Goal: Transaction & Acquisition: Purchase product/service

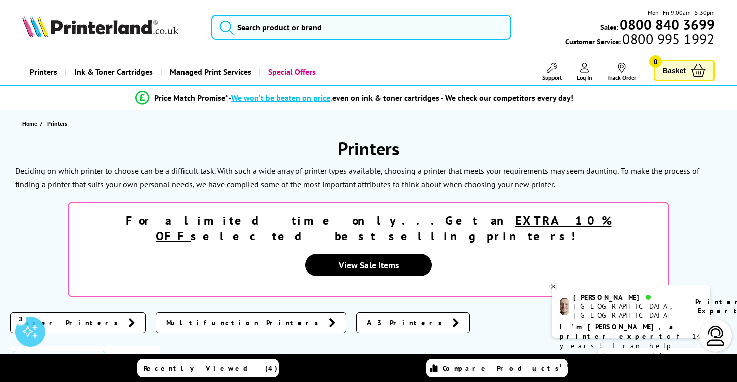
click at [635, 322] on b "I'm Ashley, a printer expert" at bounding box center [617, 331] width 117 height 19
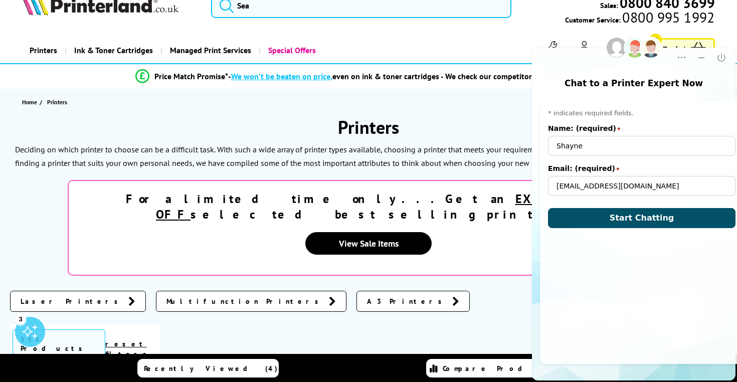
click at [611, 219] on span "Start Chatting" at bounding box center [641, 218] width 65 height 10
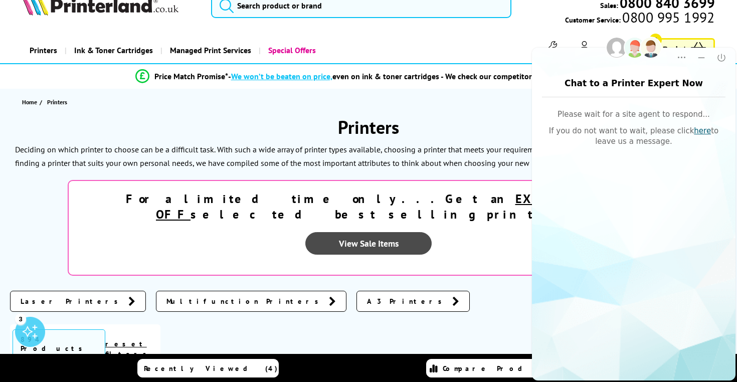
click at [432, 232] on link "View Sale Items" at bounding box center [368, 243] width 126 height 23
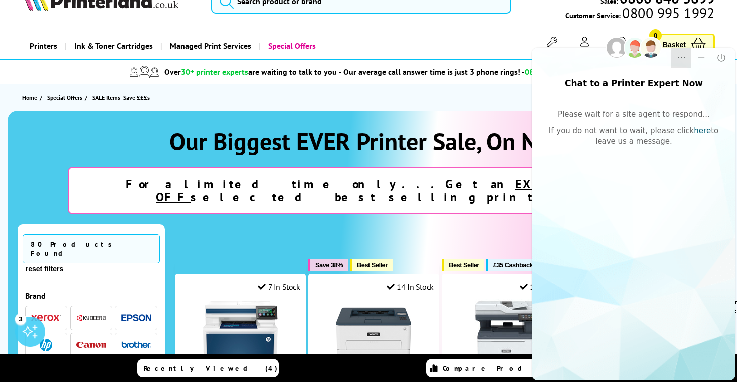
click at [684, 57] on icon "Dropdown Menu" at bounding box center [681, 58] width 10 height 10
click at [700, 58] on icon "Minimize" at bounding box center [701, 57] width 7 height 1
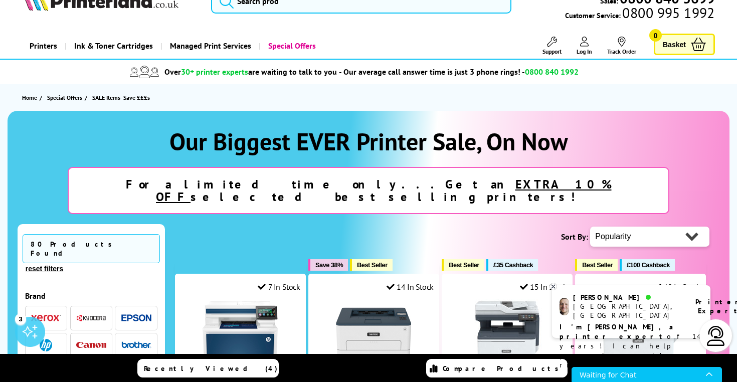
click at [553, 285] on icon at bounding box center [553, 287] width 7 height 8
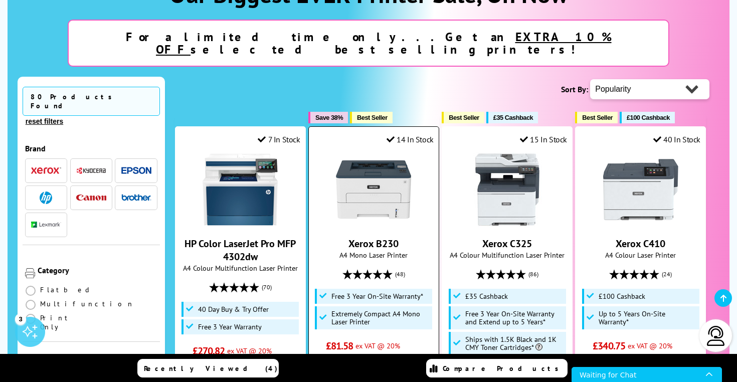
scroll to position [70, 0]
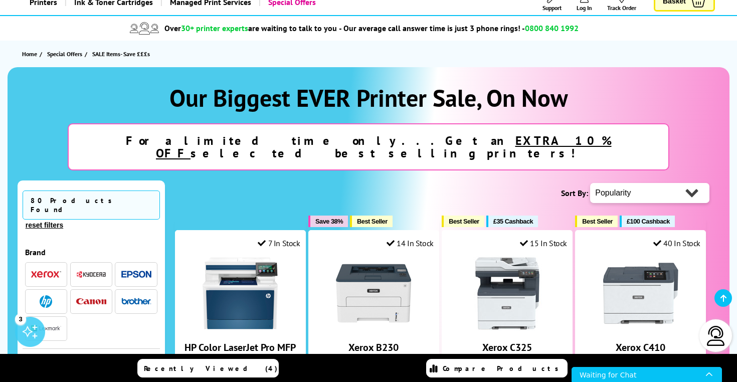
click at [471, 142] on strong "For a limited time only...Get an EXTRA 10% OFF selected best selling printers!" at bounding box center [369, 147] width 486 height 28
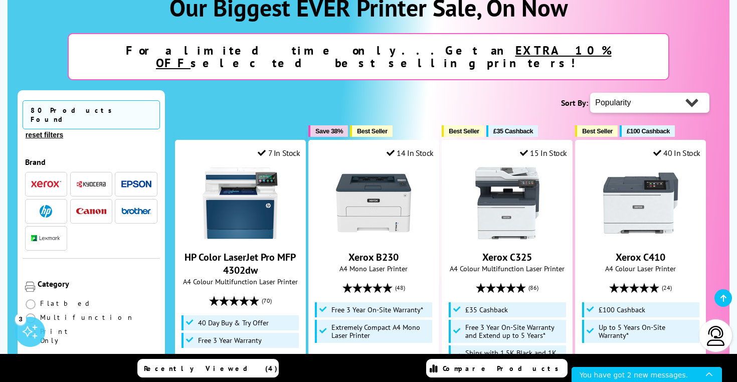
scroll to position [161, 0]
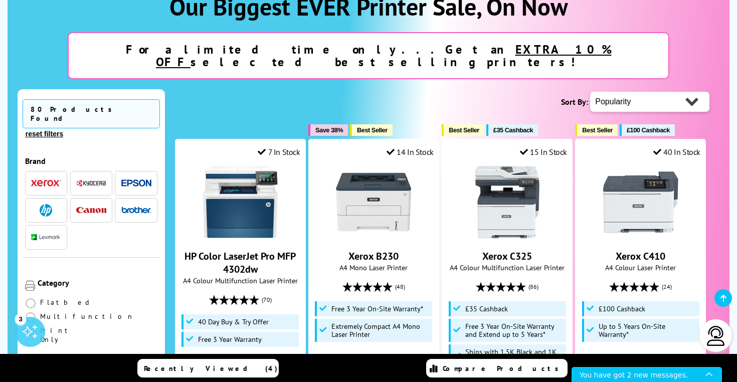
select select "Price Ascending"
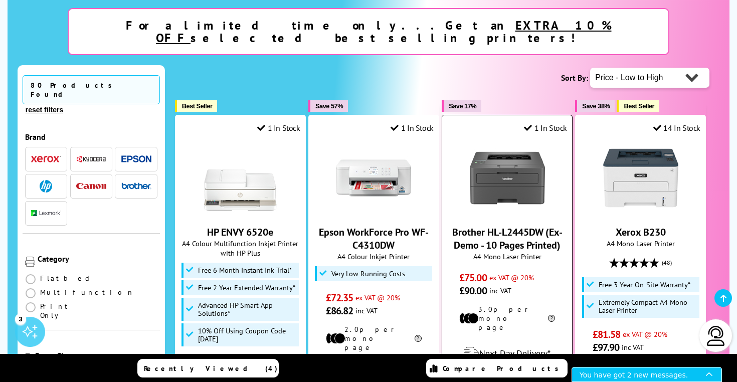
scroll to position [148, 0]
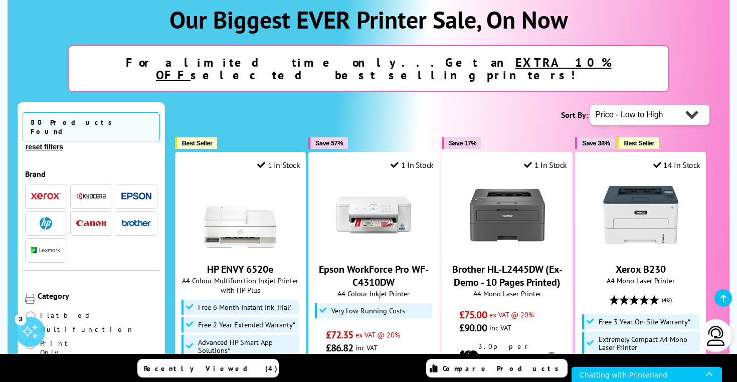
click at [407, 60] on u "EXTRA 10% OFF" at bounding box center [384, 69] width 456 height 28
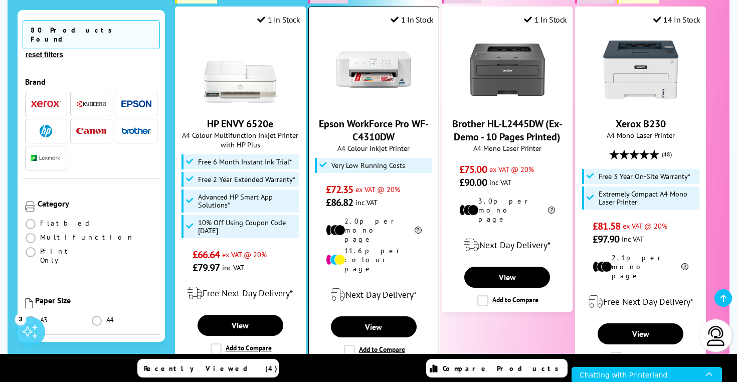
scroll to position [291, 0]
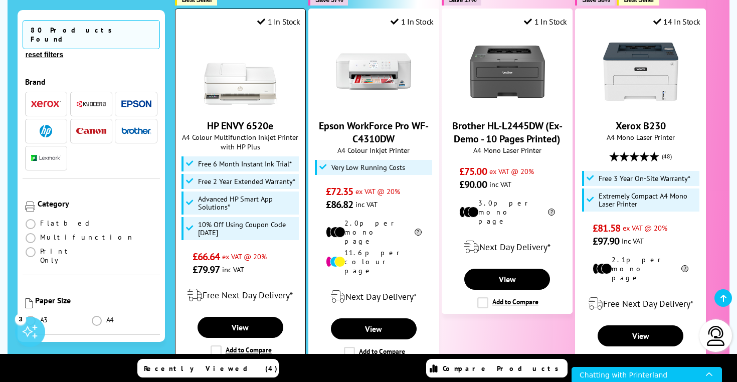
click at [243, 83] on img at bounding box center [239, 71] width 75 height 75
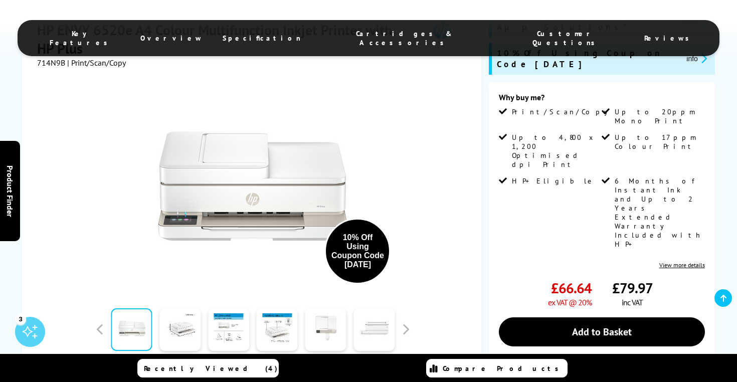
scroll to position [220, 0]
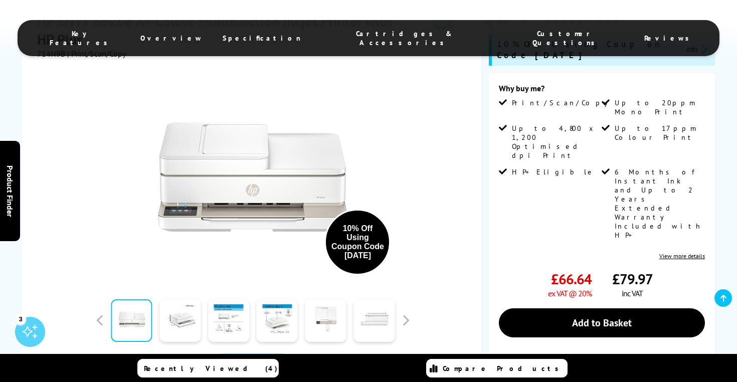
click at [131, 299] on link at bounding box center [131, 320] width 41 height 43
click at [169, 299] on link at bounding box center [179, 320] width 41 height 43
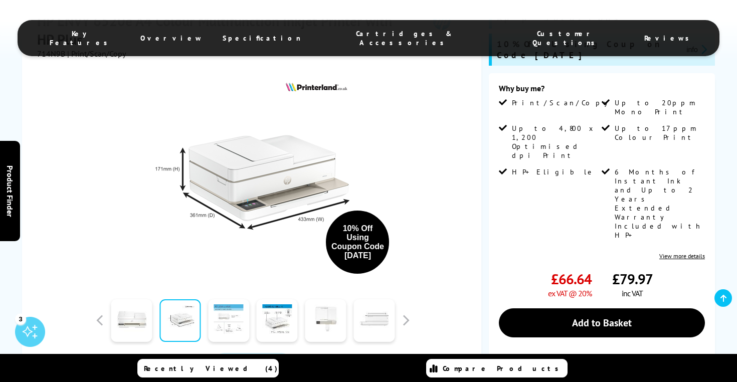
click at [211, 301] on link at bounding box center [228, 320] width 41 height 43
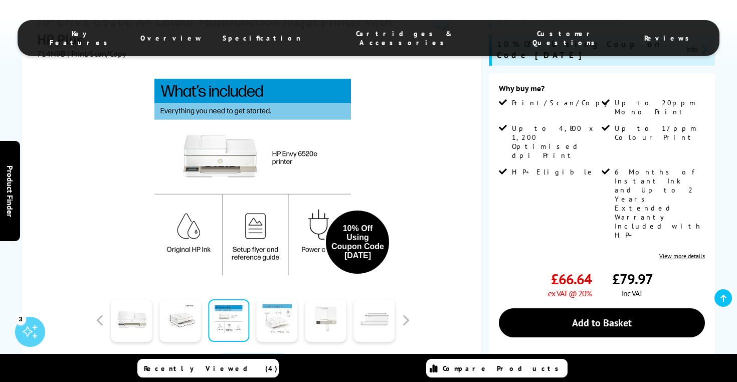
click at [265, 304] on link at bounding box center [277, 320] width 41 height 43
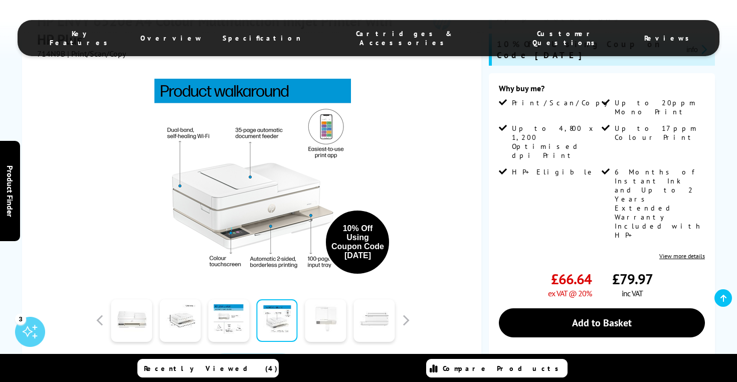
click at [329, 310] on link at bounding box center [325, 320] width 41 height 43
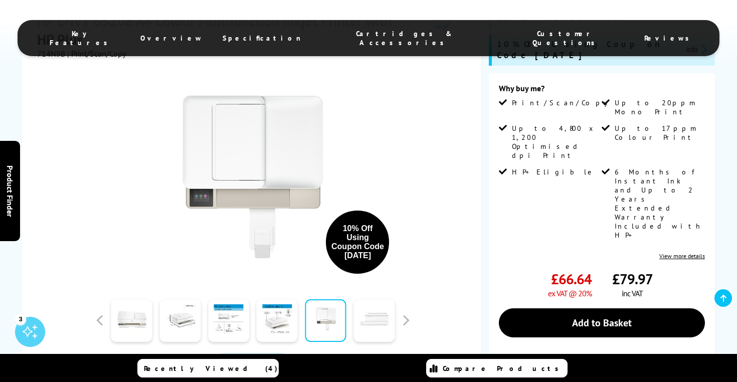
click at [375, 313] on link at bounding box center [373, 320] width 41 height 43
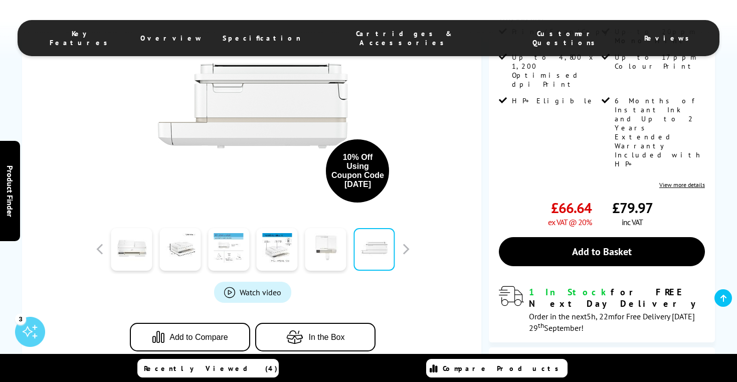
scroll to position [341, 0]
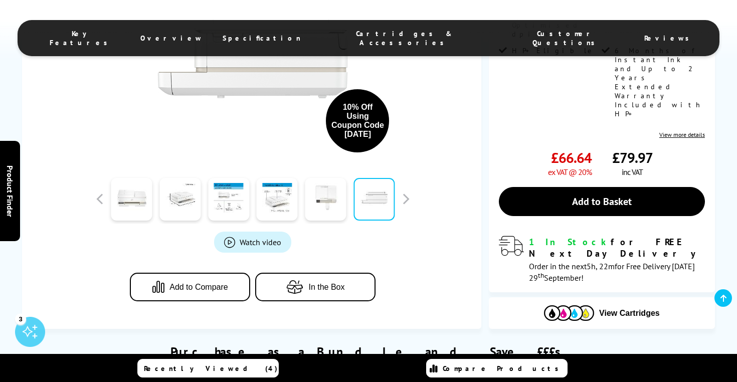
click at [264, 237] on span "Watch video" at bounding box center [261, 242] width 42 height 10
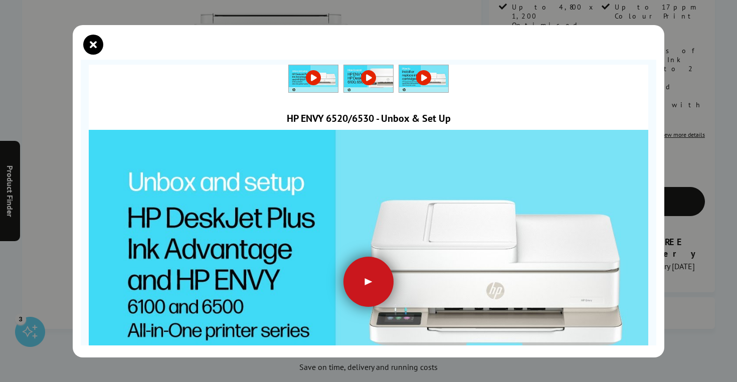
click at [367, 278] on div at bounding box center [368, 282] width 50 height 50
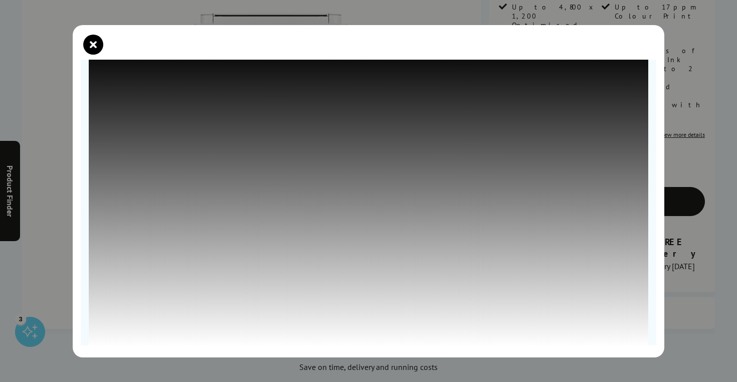
scroll to position [91, 0]
click at [95, 47] on icon "close modal" at bounding box center [93, 45] width 20 height 20
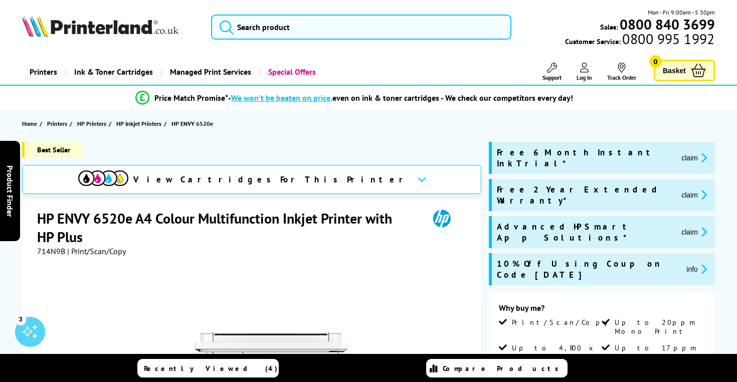
scroll to position [0, 0]
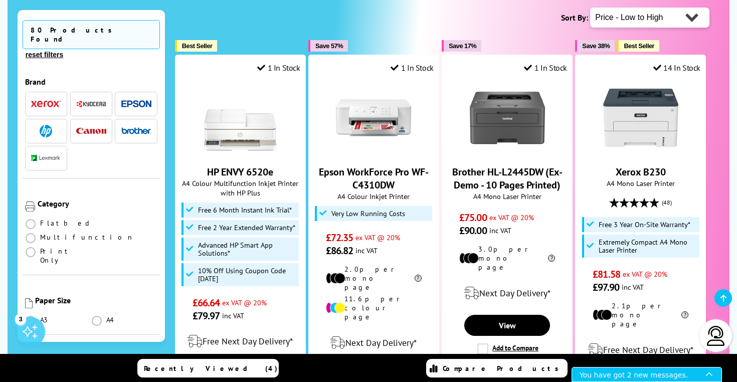
scroll to position [256, 0]
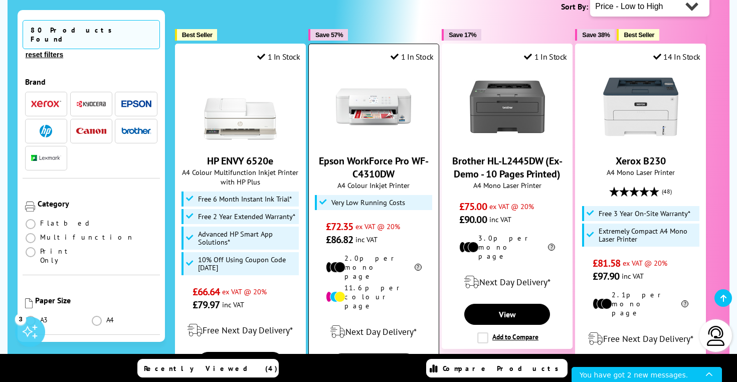
click at [380, 103] on img at bounding box center [373, 106] width 75 height 75
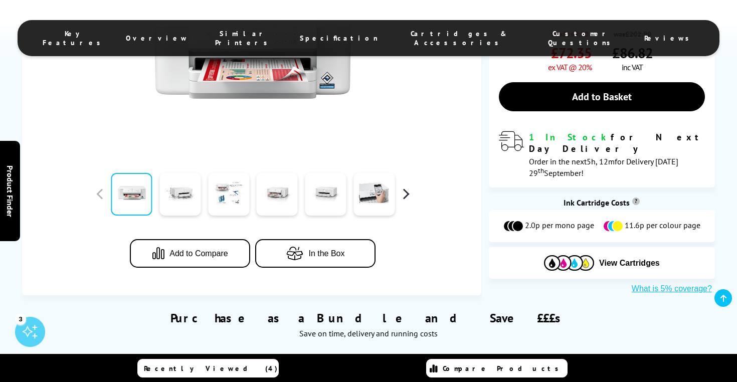
scroll to position [292, 0]
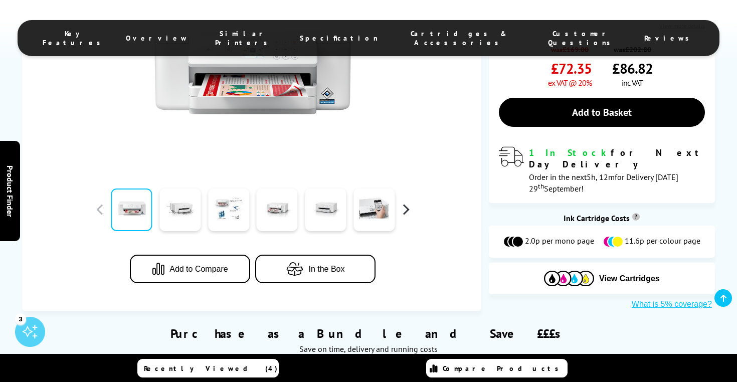
click at [406, 207] on button "button" at bounding box center [405, 209] width 15 height 15
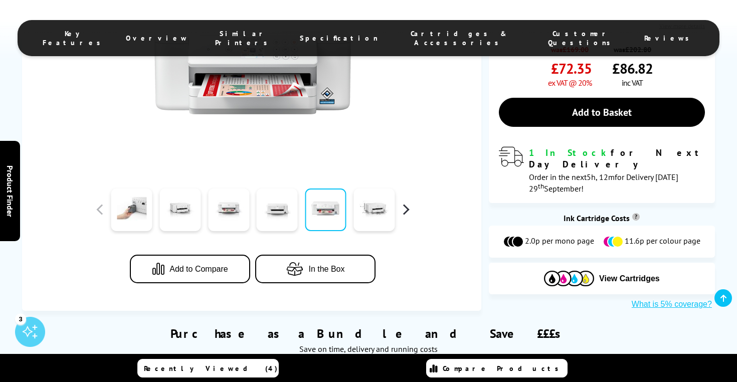
click at [406, 207] on button "button" at bounding box center [405, 209] width 15 height 15
click at [140, 206] on link at bounding box center [131, 209] width 41 height 43
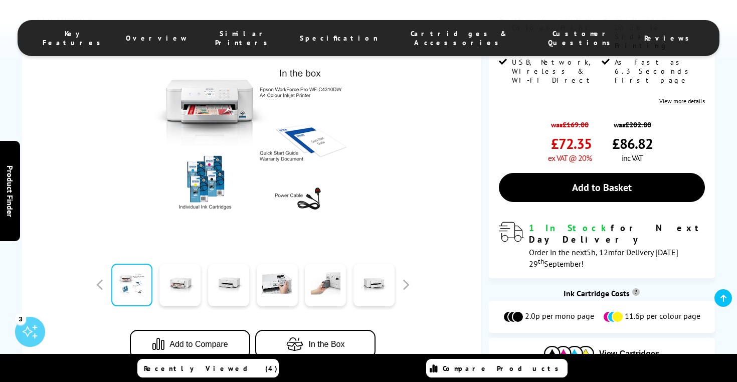
scroll to position [213, 0]
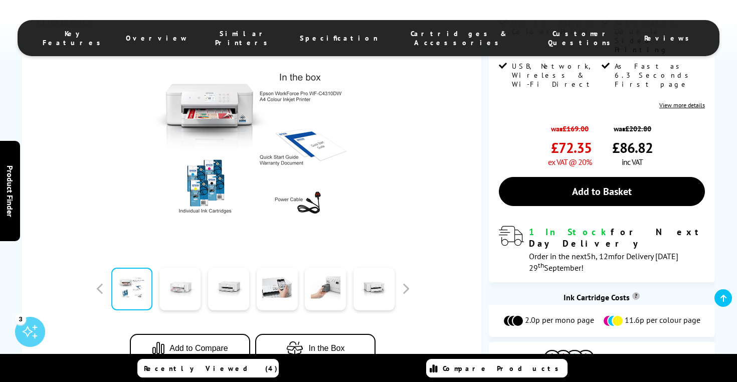
click at [174, 295] on link at bounding box center [179, 289] width 41 height 43
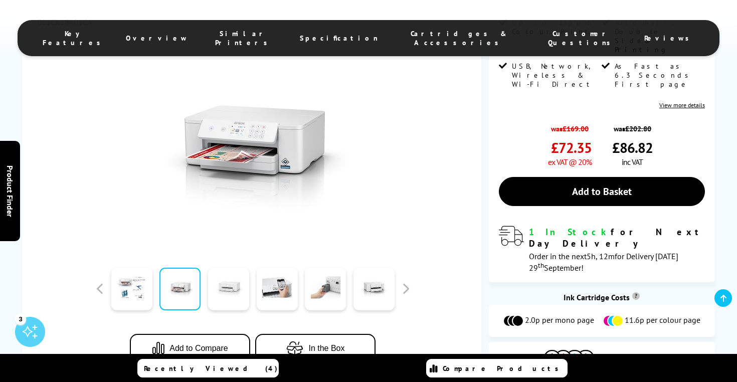
click at [229, 298] on link at bounding box center [228, 289] width 41 height 43
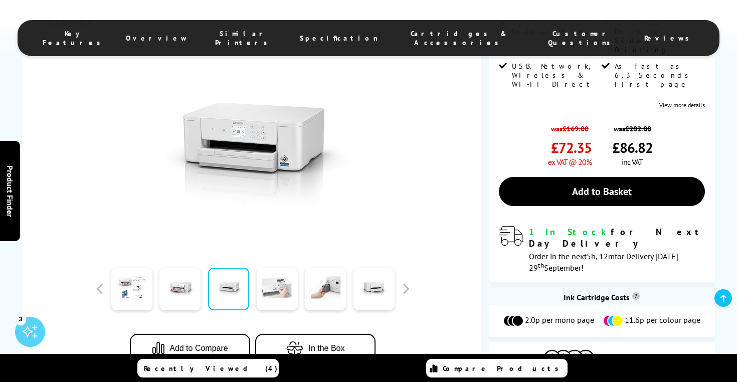
click at [271, 295] on link at bounding box center [277, 289] width 41 height 43
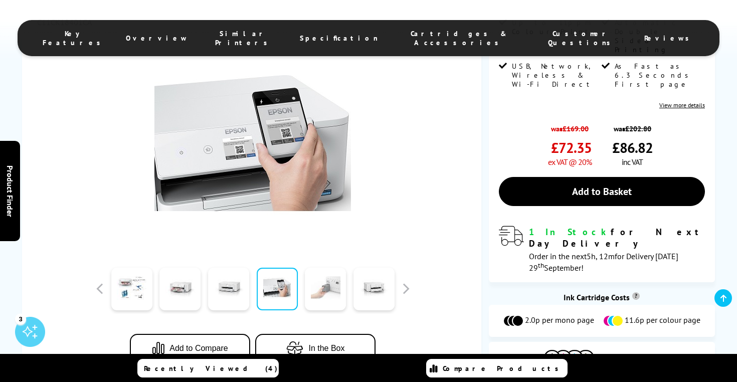
click at [310, 298] on link at bounding box center [325, 289] width 41 height 43
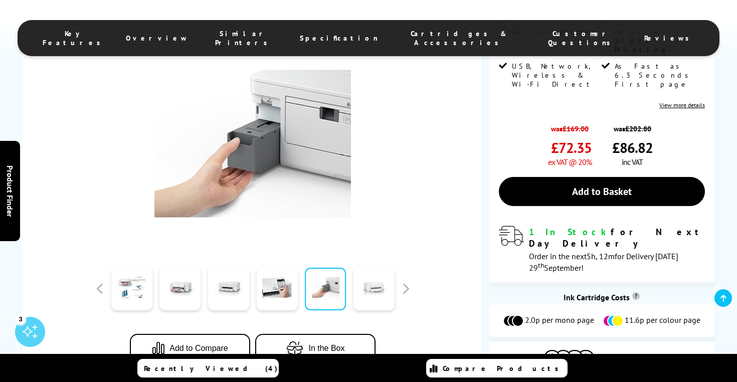
click at [369, 298] on link at bounding box center [373, 289] width 41 height 43
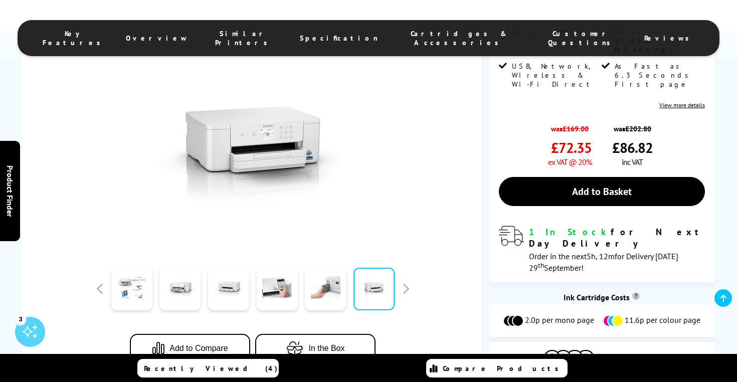
click at [404, 297] on div at bounding box center [252, 289] width 321 height 50
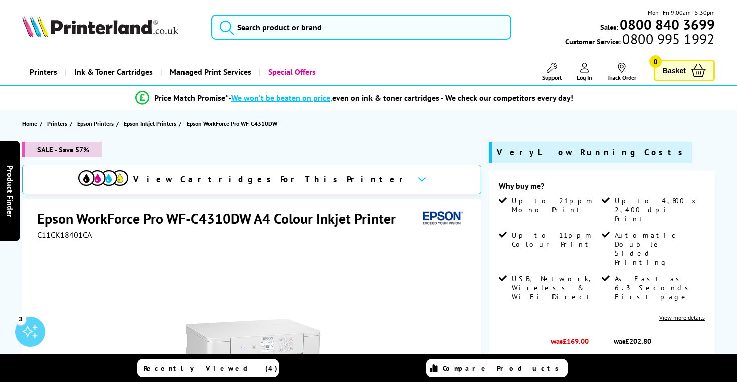
scroll to position [0, 0]
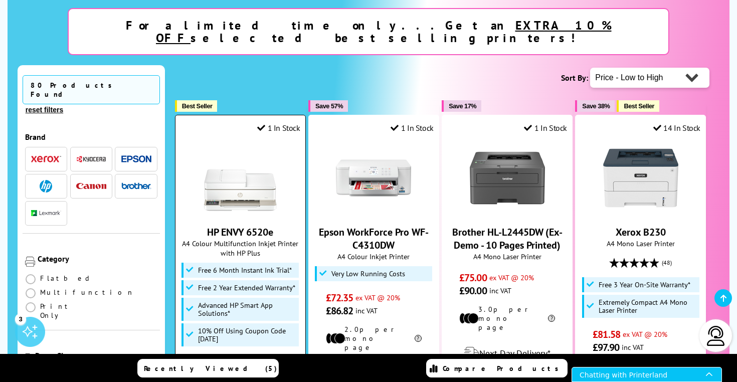
scroll to position [216, 0]
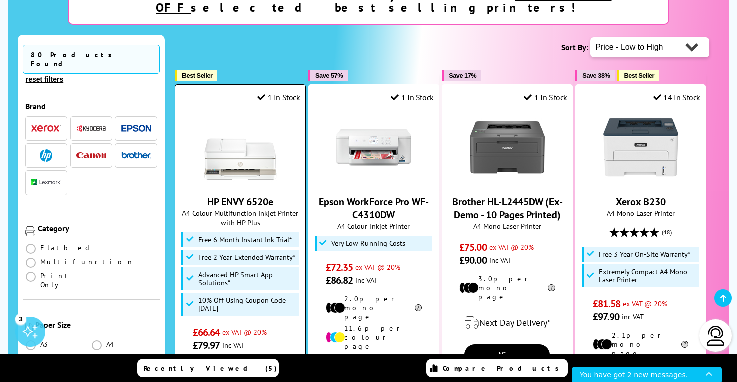
click at [236, 174] on div "HP ENVY 6520e A4 Colour Multifunction Inkjet Printer with HP Plus 10% Off Using…" at bounding box center [240, 231] width 120 height 242
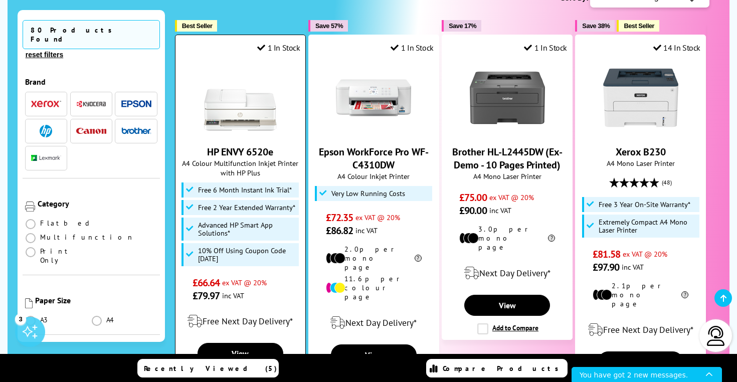
scroll to position [332, 0]
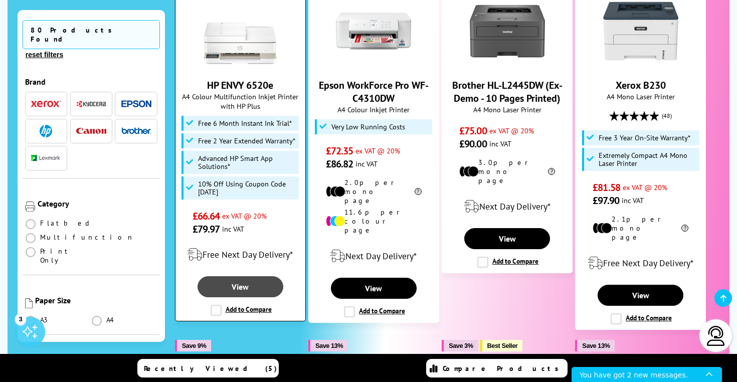
click at [237, 276] on link "View" at bounding box center [240, 286] width 86 height 21
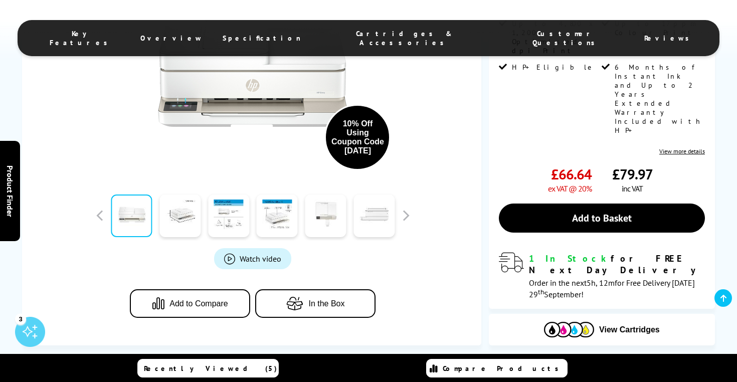
scroll to position [337, 0]
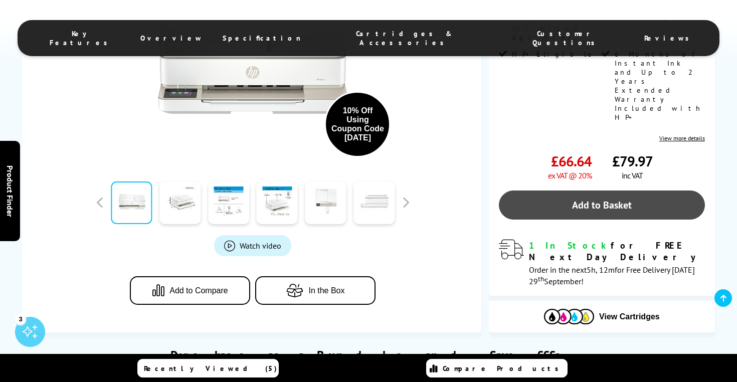
click at [607, 190] on link "Add to Basket" at bounding box center [602, 204] width 206 height 29
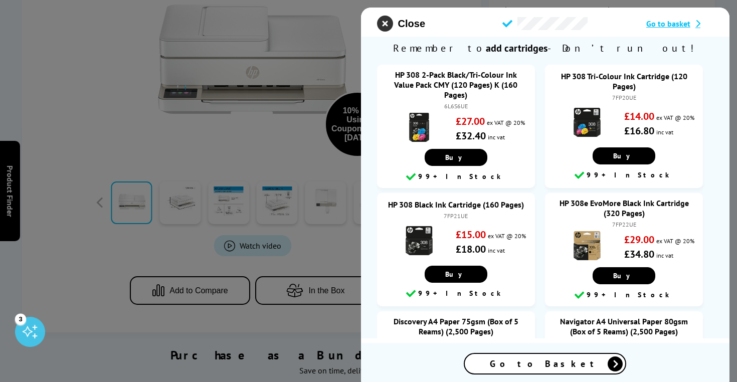
click at [385, 28] on icon "close modal" at bounding box center [385, 24] width 16 height 16
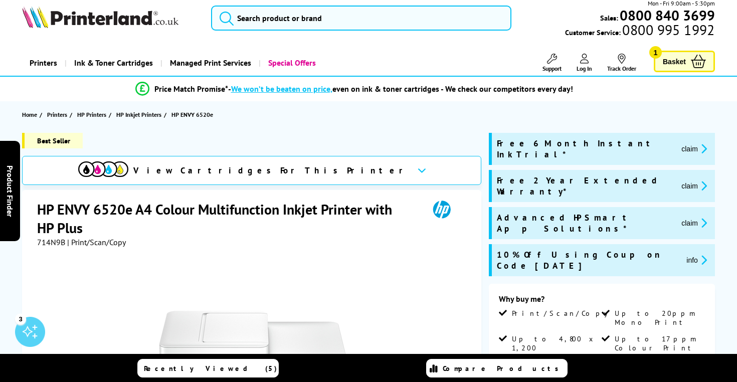
scroll to position [22, 0]
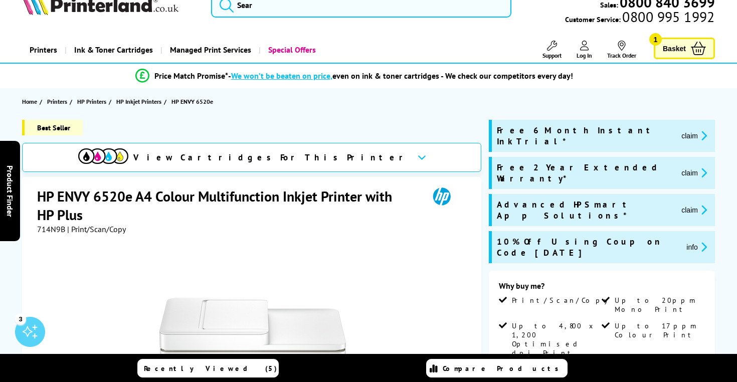
click at [672, 50] on span "Basket" at bounding box center [674, 49] width 23 height 14
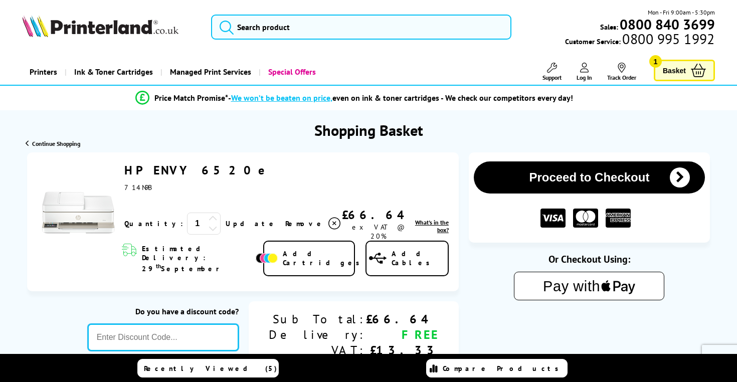
click at [207, 324] on input "text" at bounding box center [163, 337] width 151 height 27
type input "e"
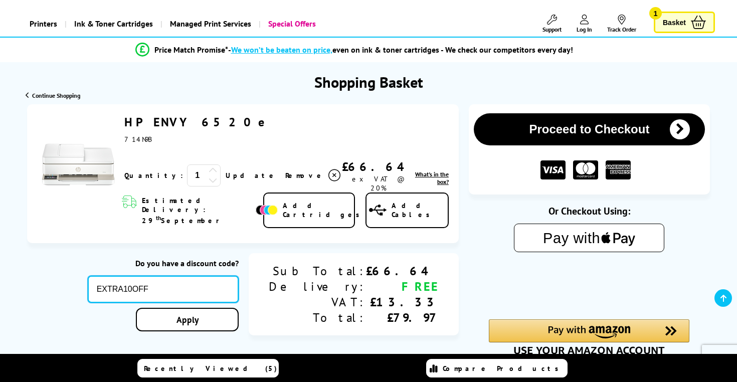
scroll to position [59, 0]
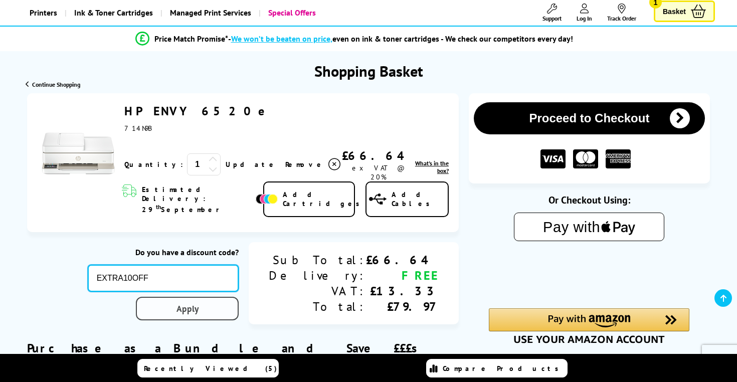
type input "EXTRA10OFF"
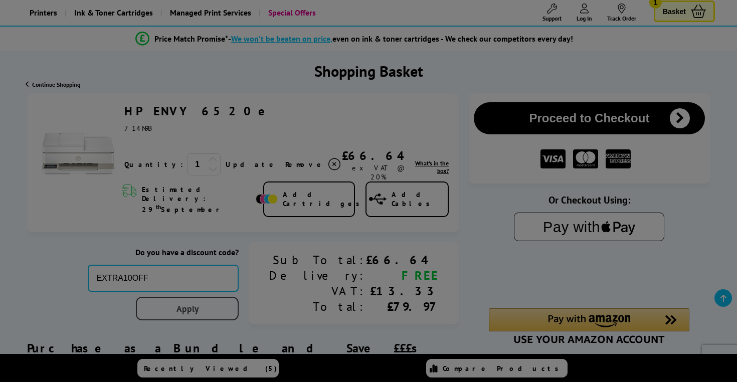
click at [232, 293] on div "Proceed to Checkout Shopping Basket 1 Update" at bounding box center [368, 376] width 737 height 566
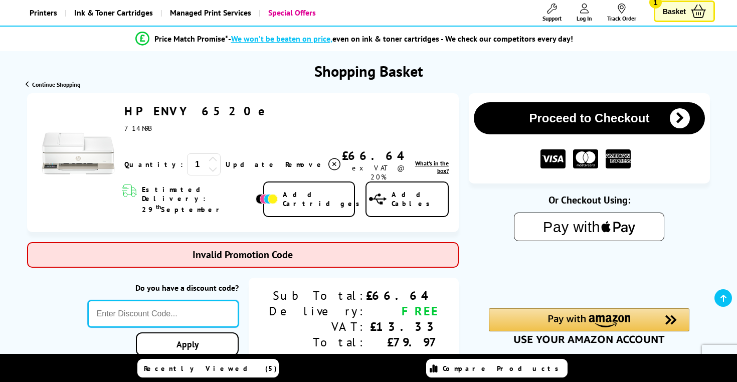
click at [239, 300] on input "text" at bounding box center [163, 313] width 151 height 27
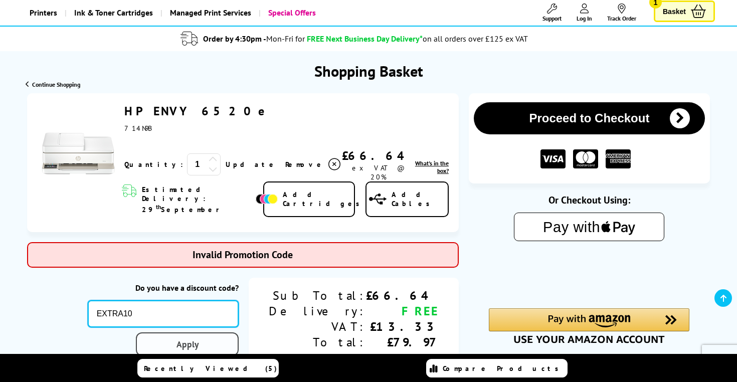
type input "EXTRA10"
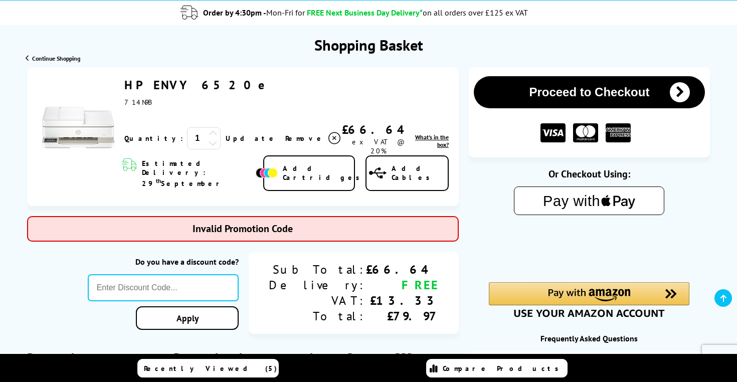
scroll to position [87, 0]
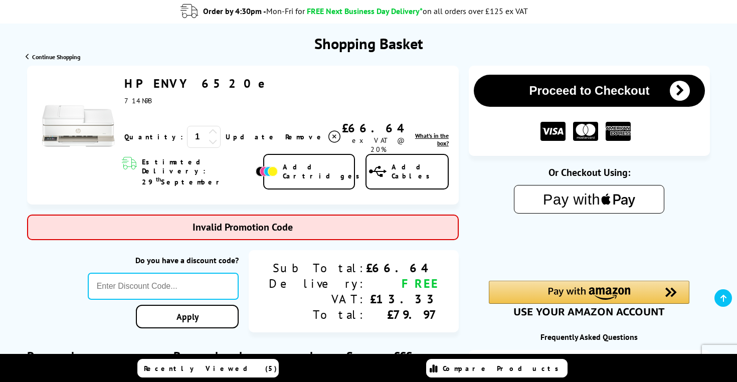
click at [720, 300] on icon at bounding box center [723, 298] width 6 height 8
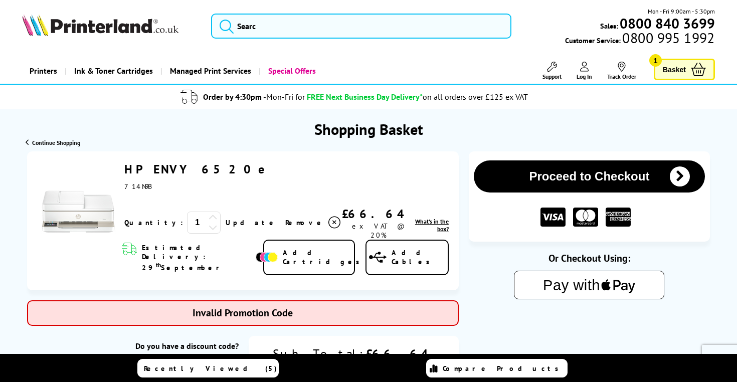
scroll to position [0, 0]
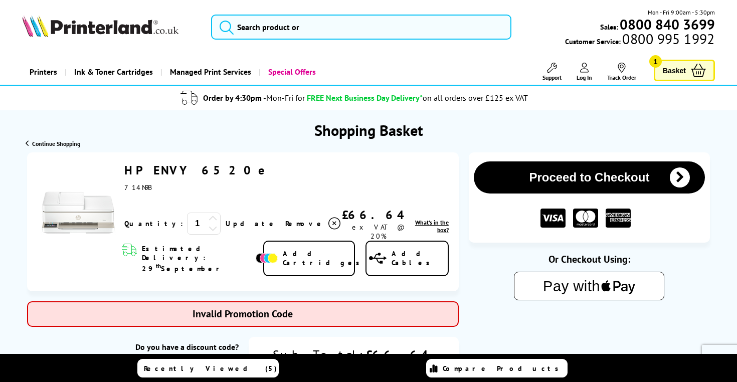
click at [580, 74] on span "Log In" at bounding box center [584, 78] width 16 height 8
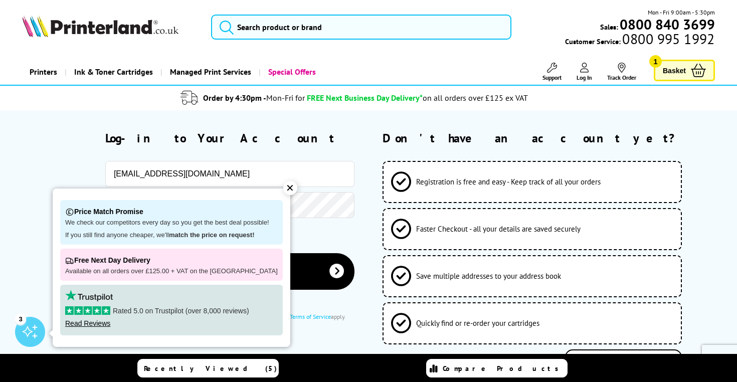
type input "[EMAIL_ADDRESS][DOMAIN_NAME]"
click at [230, 271] on button "Log-in to your account" at bounding box center [229, 271] width 249 height 37
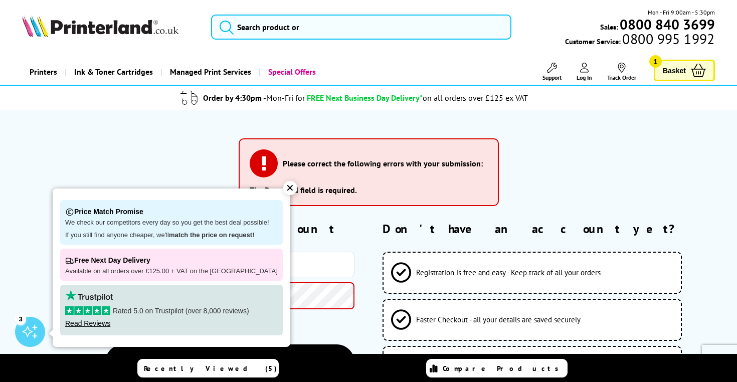
click at [283, 187] on div "✕" at bounding box center [290, 188] width 14 height 14
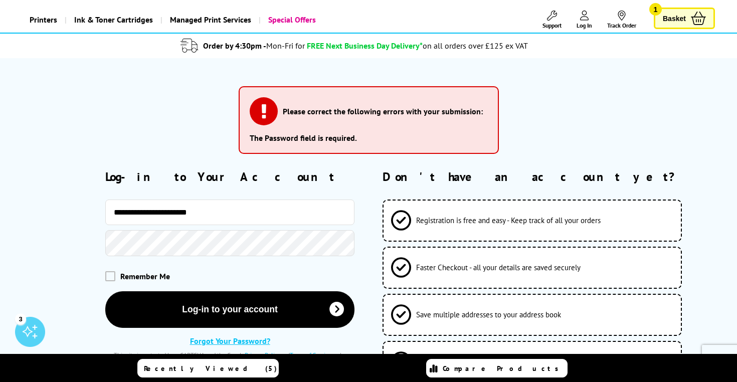
scroll to position [204, 0]
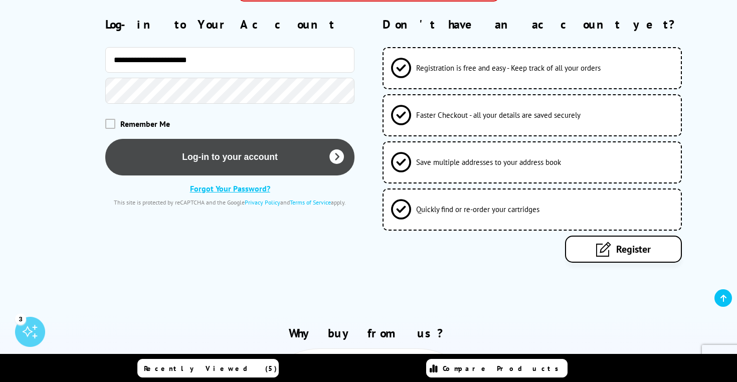
click at [257, 159] on button "Log-in to your account" at bounding box center [229, 157] width 249 height 37
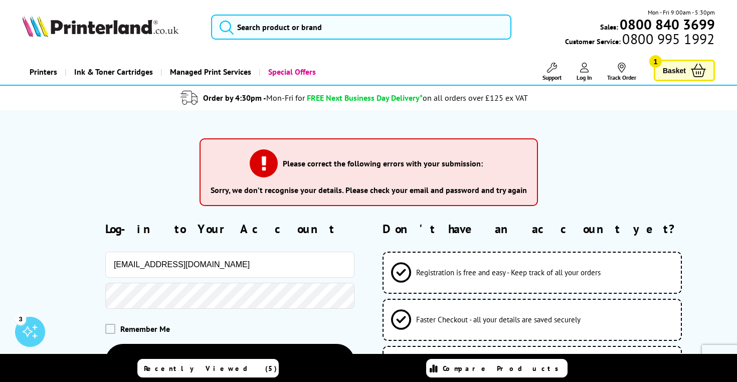
scroll to position [102, 0]
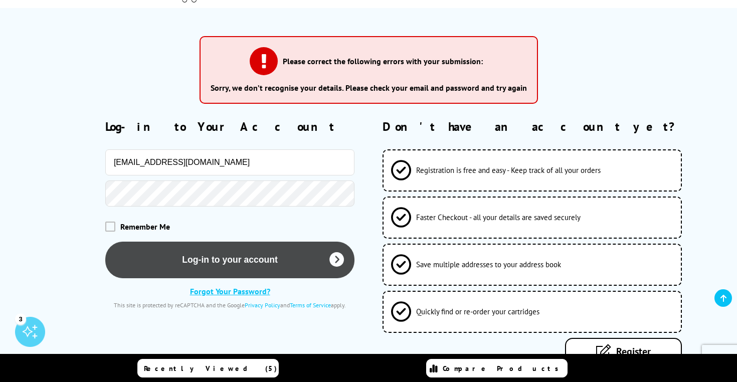
click at [232, 258] on button "Log-in to your account" at bounding box center [229, 260] width 249 height 37
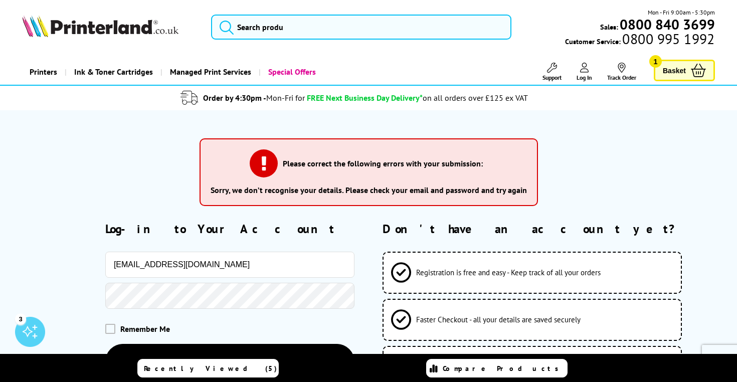
click at [237, 265] on input "[EMAIL_ADDRESS][DOMAIN_NAME]" at bounding box center [229, 265] width 249 height 26
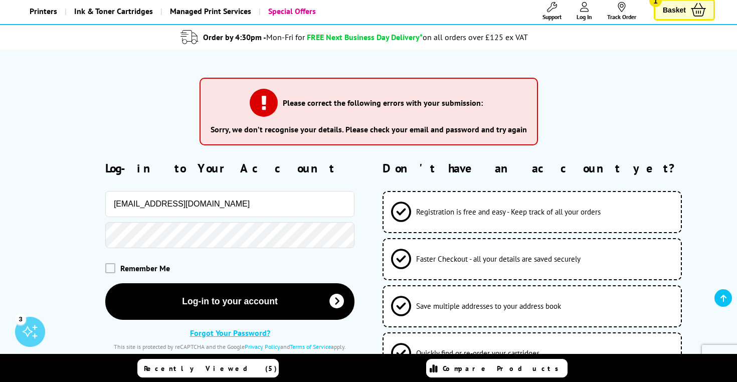
scroll to position [168, 0]
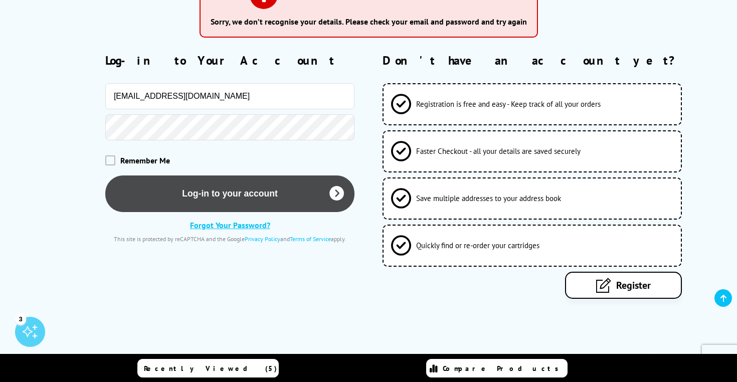
type input "[EMAIL_ADDRESS][DOMAIN_NAME]"
click at [252, 198] on button "Log-in to your account" at bounding box center [229, 193] width 249 height 37
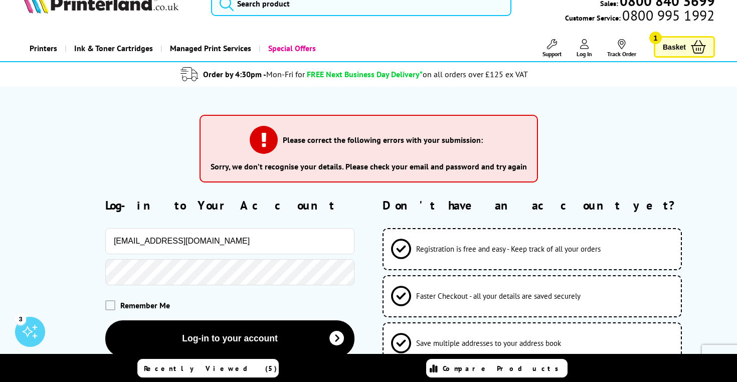
scroll to position [27, 0]
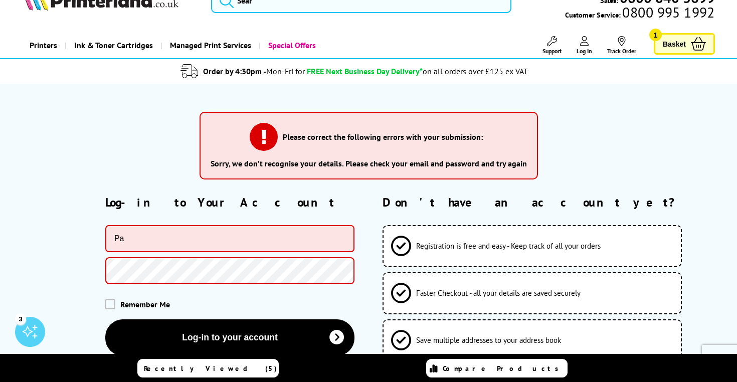
type input "P"
type input "dgsproductions@y"
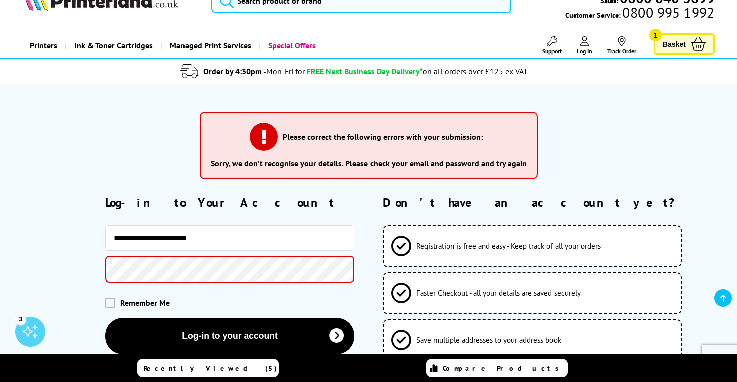
scroll to position [139, 0]
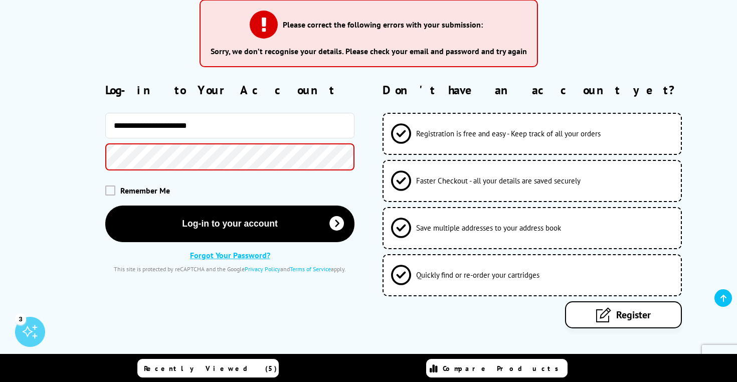
type input "**********"
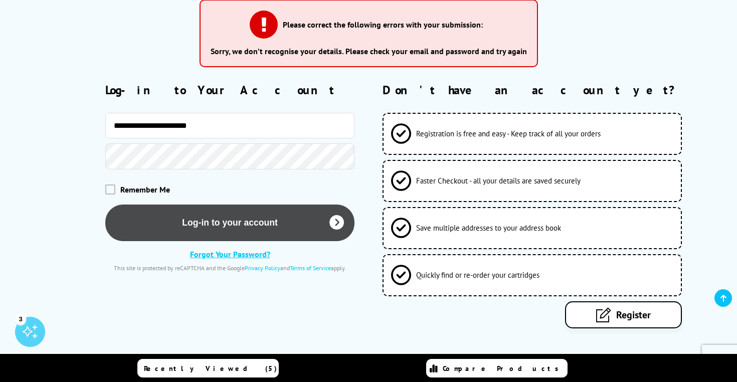
click at [221, 225] on button "Log-in to your account" at bounding box center [229, 222] width 249 height 37
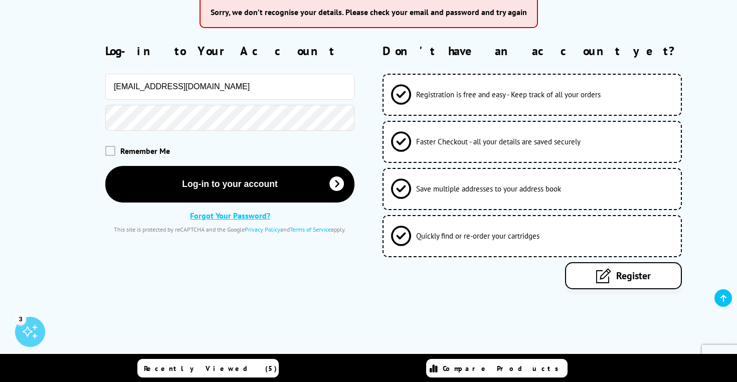
scroll to position [185, 0]
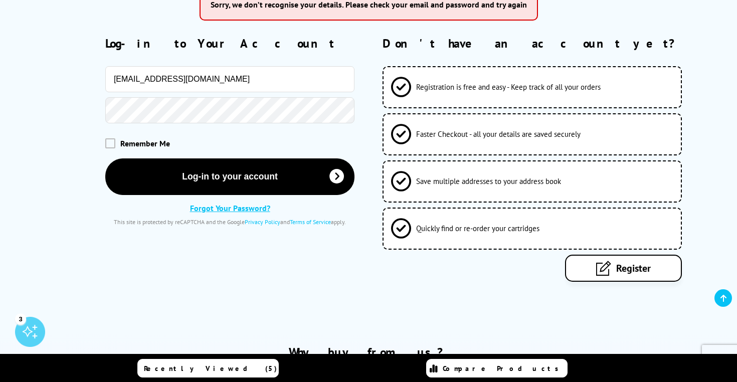
click at [229, 210] on link "Forgot Your Password?" at bounding box center [230, 208] width 80 height 10
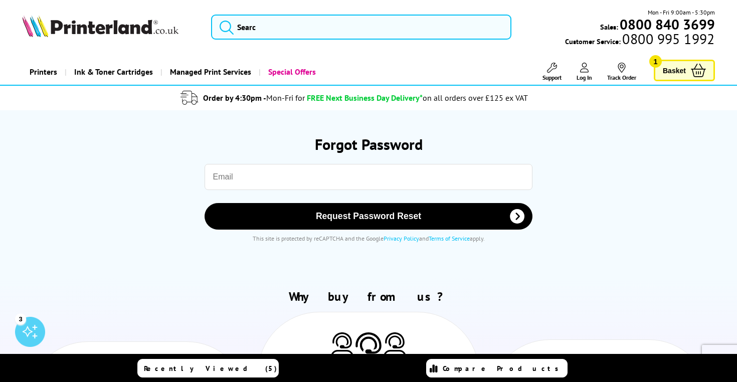
click at [247, 176] on input "email" at bounding box center [368, 177] width 328 height 26
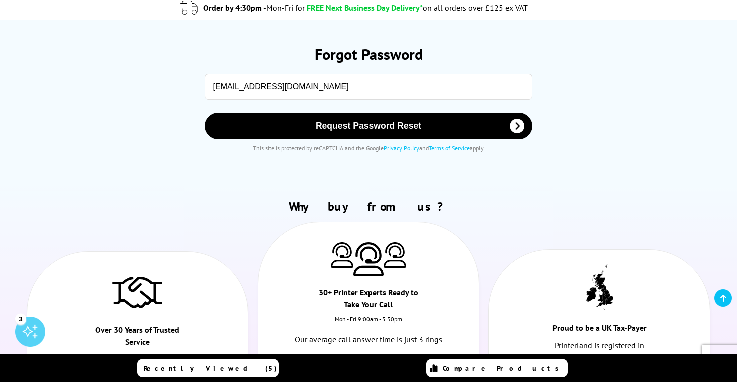
scroll to position [98, 0]
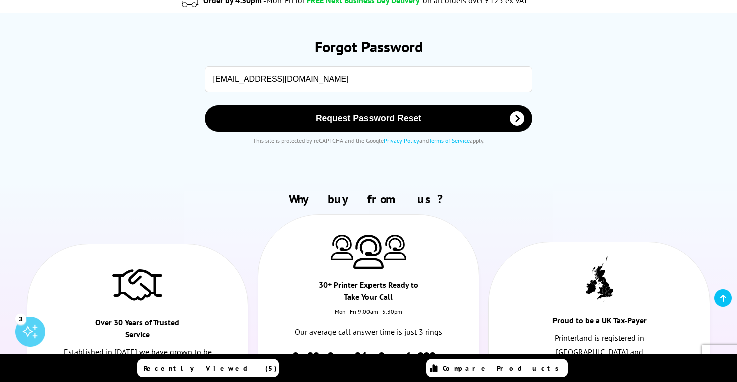
type input "dgsproductions@yahoo.com"
click at [723, 297] on icon at bounding box center [723, 298] width 6 height 8
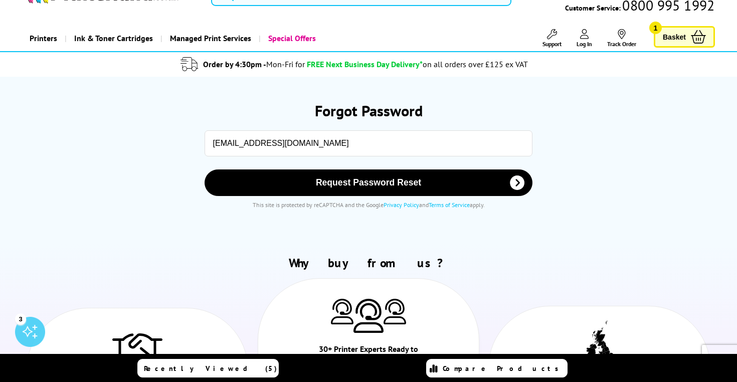
scroll to position [0, 0]
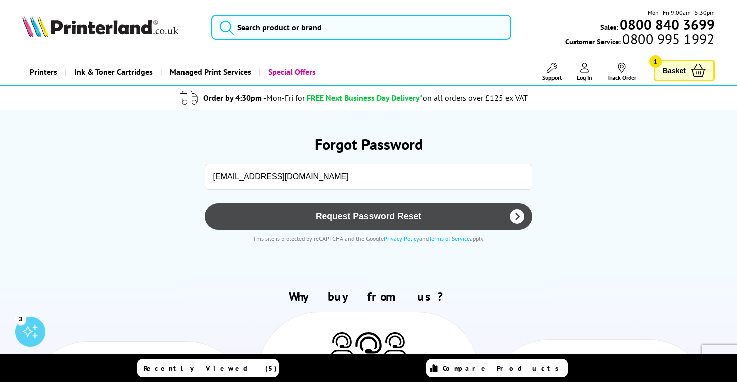
click at [406, 216] on span "Request Password Reset" at bounding box center [369, 216] width 302 height 11
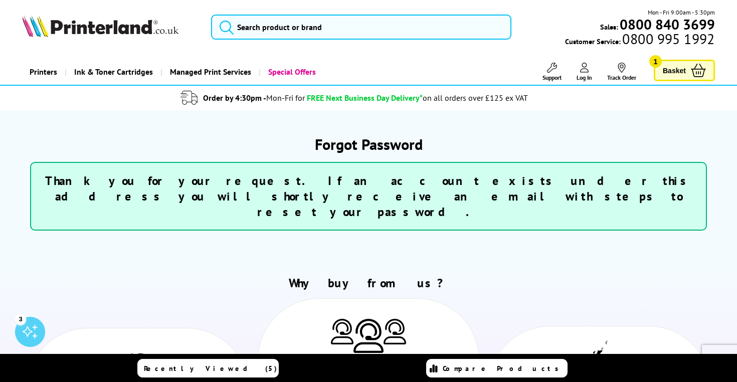
click at [670, 73] on span "Basket" at bounding box center [674, 71] width 23 height 14
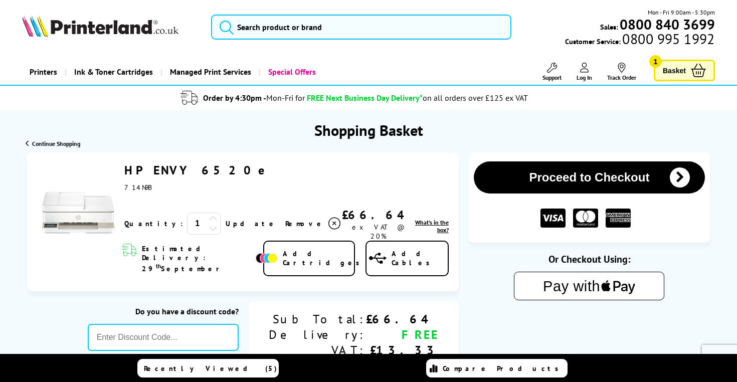
click at [105, 211] on img at bounding box center [78, 200] width 75 height 75
click at [170, 169] on link "HP ENVY 6520e" at bounding box center [199, 170] width 151 height 16
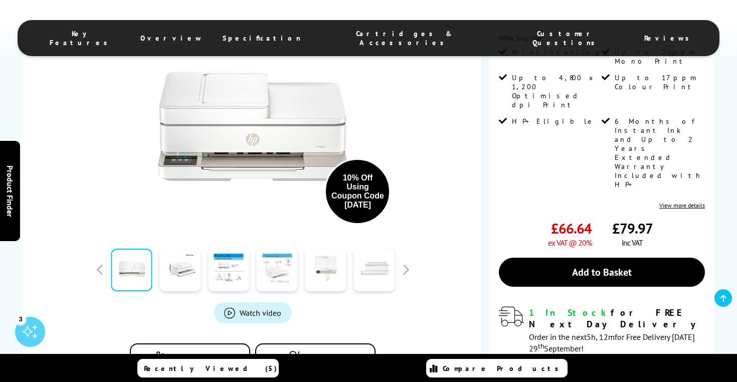
scroll to position [273, 0]
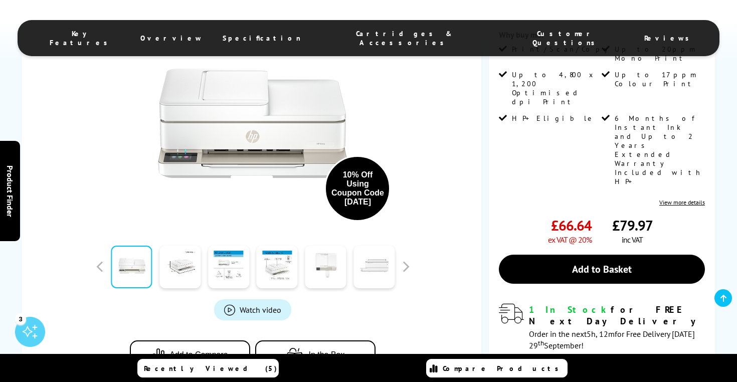
click at [273, 305] on span "Watch video" at bounding box center [261, 310] width 42 height 10
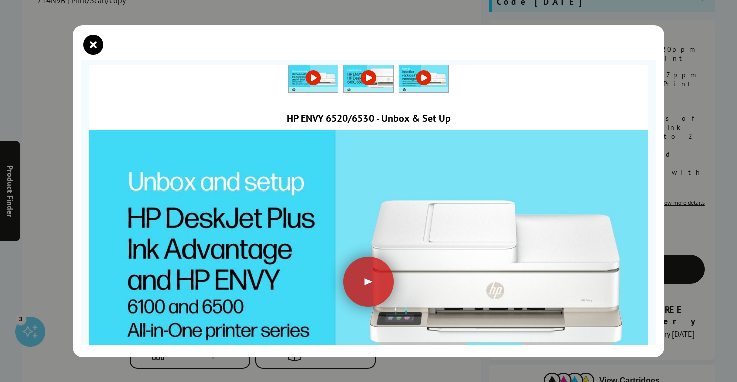
scroll to position [0, 0]
click at [94, 43] on icon "close modal" at bounding box center [93, 45] width 20 height 20
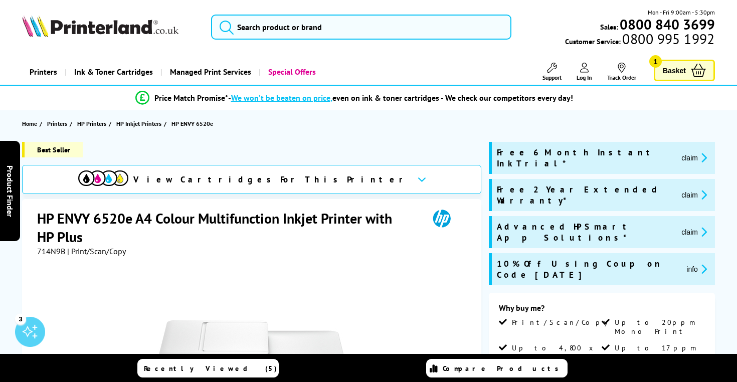
click at [685, 72] on span "Basket" at bounding box center [674, 71] width 23 height 14
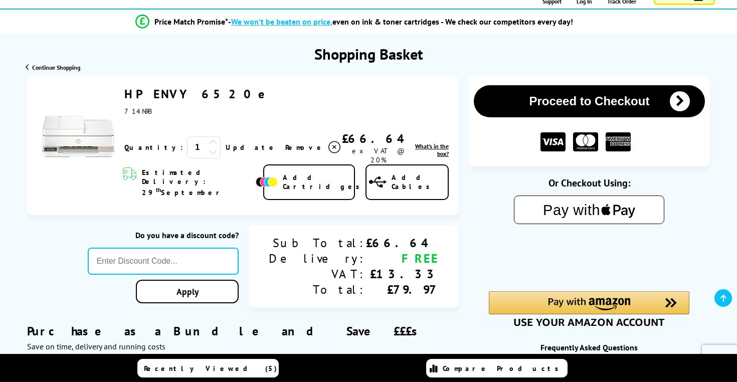
scroll to position [81, 0]
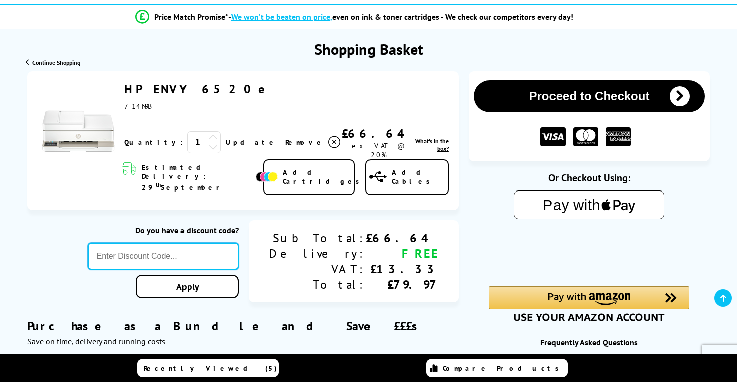
click at [239, 243] on input "text" at bounding box center [163, 256] width 151 height 27
type input "SEPT10"
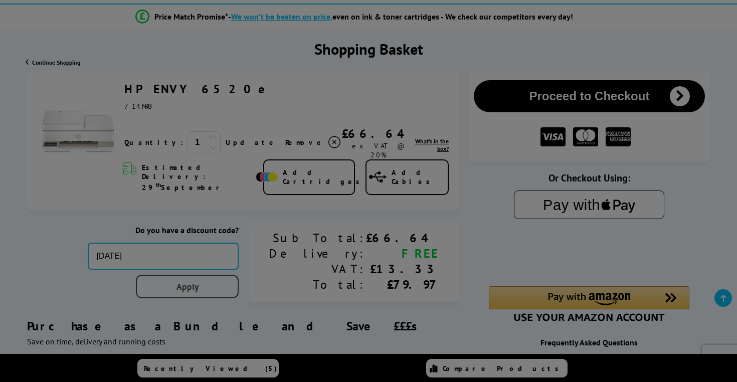
click at [242, 275] on div "Proceed to Checkout Shopping Basket 1 Update" at bounding box center [368, 354] width 737 height 566
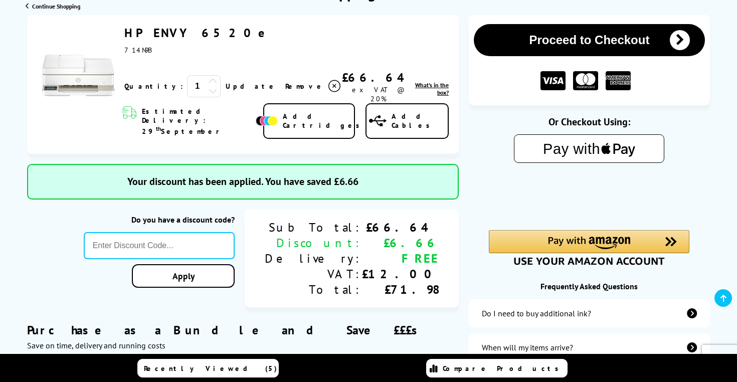
scroll to position [91, 0]
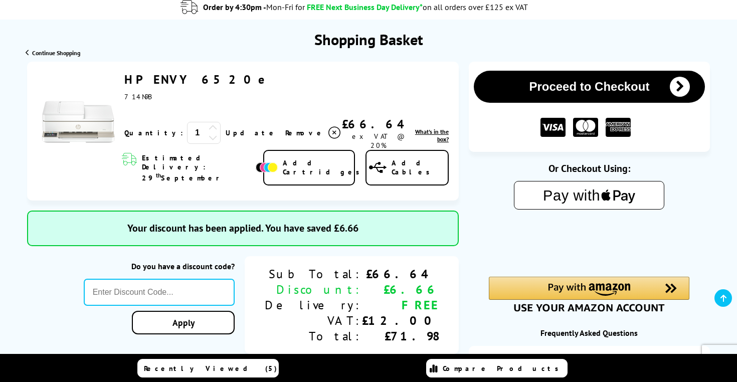
click at [570, 85] on button "Proceed to Checkout" at bounding box center [589, 87] width 231 height 32
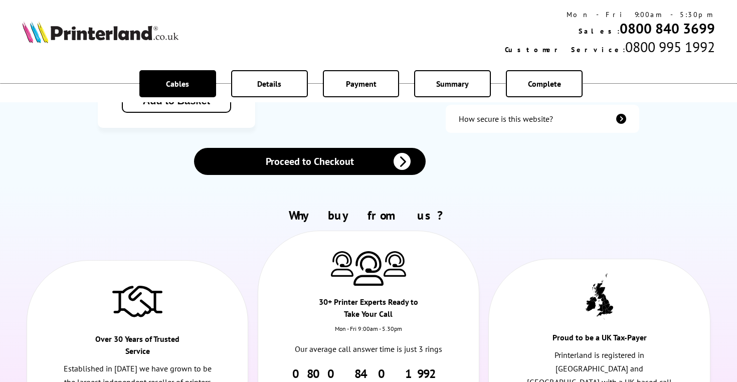
scroll to position [458, 0]
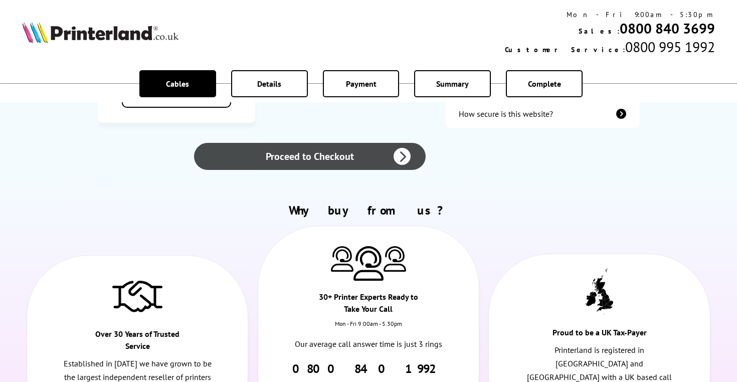
click at [327, 143] on link "Proceed to Checkout" at bounding box center [310, 156] width 232 height 27
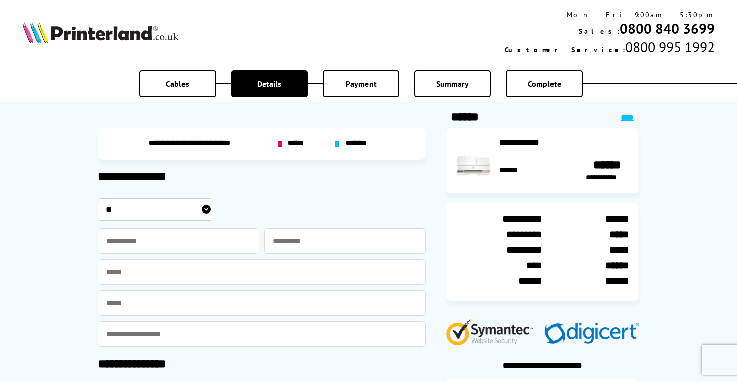
click at [369, 143] on span "********" at bounding box center [358, 143] width 25 height 9
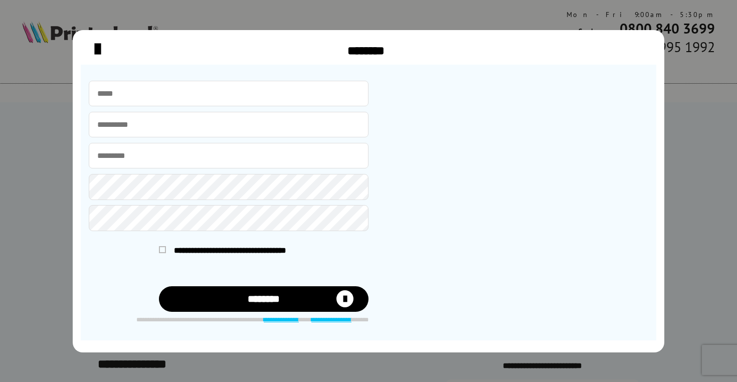
type input "*"
type input "**********"
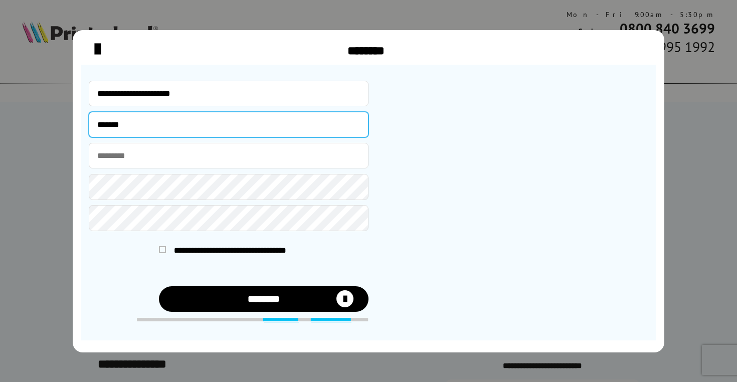
type input "******"
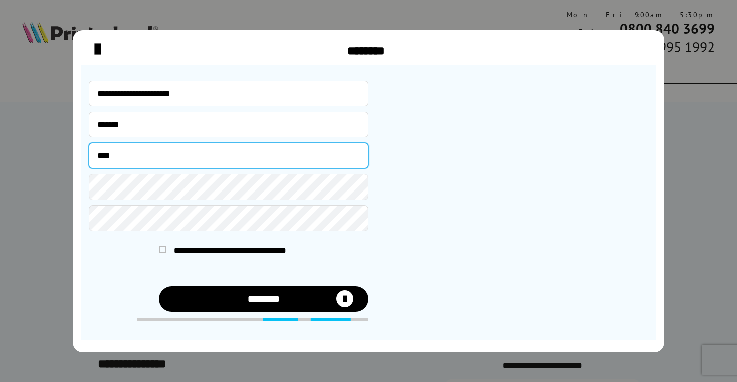
type input "****"
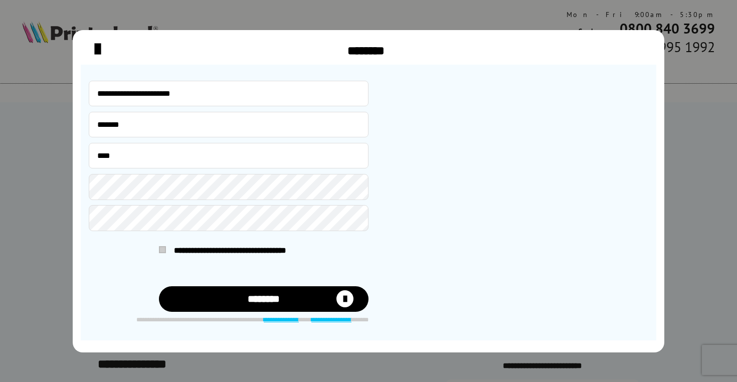
click at [160, 248] on span at bounding box center [162, 249] width 7 height 7
click at [161, 248] on input "checkbox" at bounding box center [161, 248] width 0 height 0
click at [260, 295] on button "********" at bounding box center [264, 299] width 210 height 26
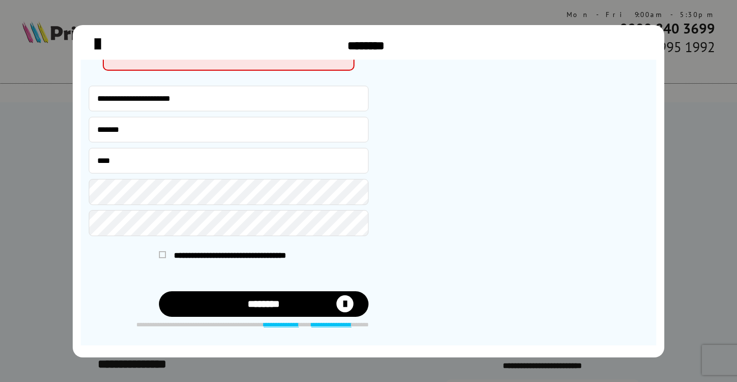
scroll to position [78, 0]
click at [263, 306] on button "********" at bounding box center [264, 304] width 210 height 26
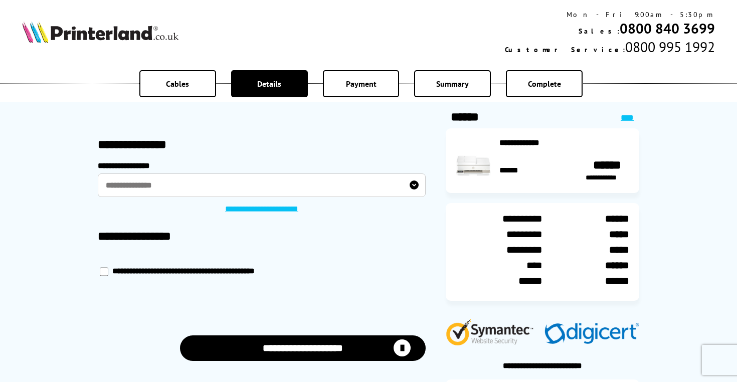
click at [412, 185] on label "**********" at bounding box center [262, 185] width 328 height 24
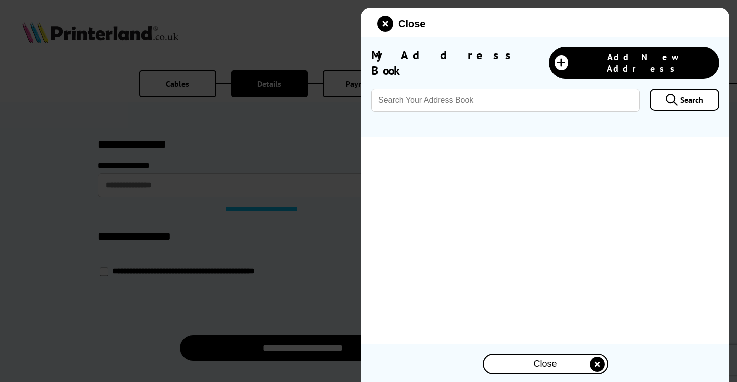
click at [301, 219] on div at bounding box center [368, 191] width 737 height 382
click at [523, 368] on div "Close" at bounding box center [545, 364] width 123 height 19
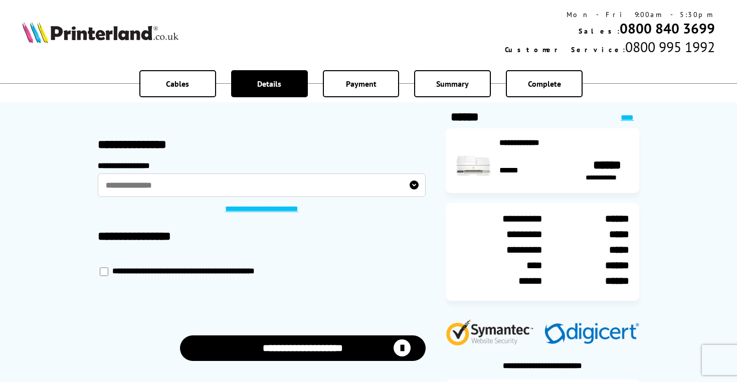
click at [218, 182] on label "**********" at bounding box center [262, 185] width 328 height 24
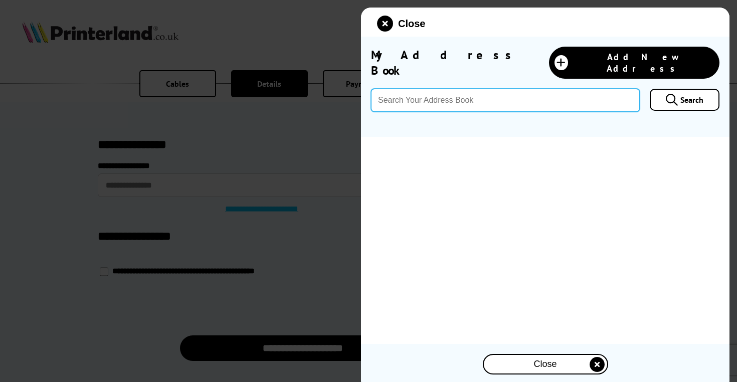
click at [564, 98] on input "text" at bounding box center [505, 100] width 269 height 23
type input "CO46FA"
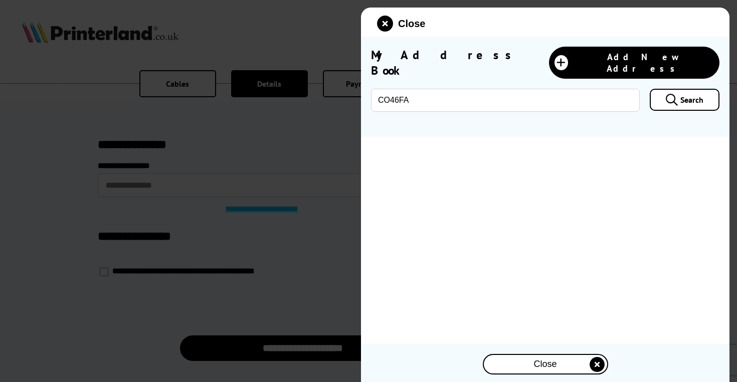
click at [691, 95] on span "Search" at bounding box center [691, 100] width 23 height 10
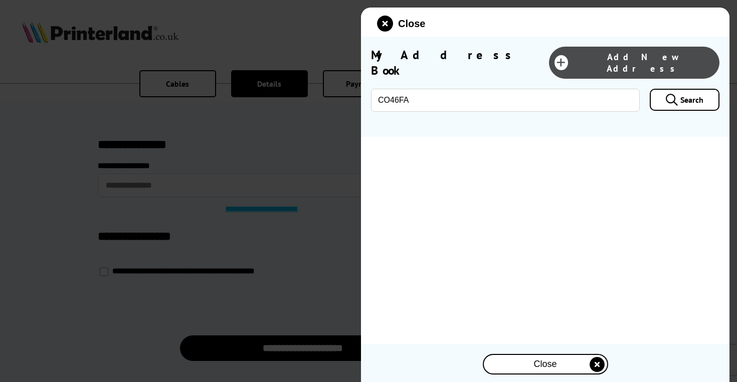
click at [682, 57] on span "Add New Address" at bounding box center [643, 62] width 141 height 23
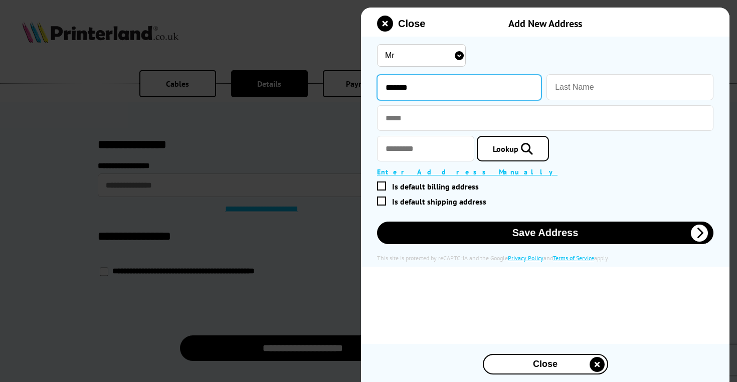
type input "******"
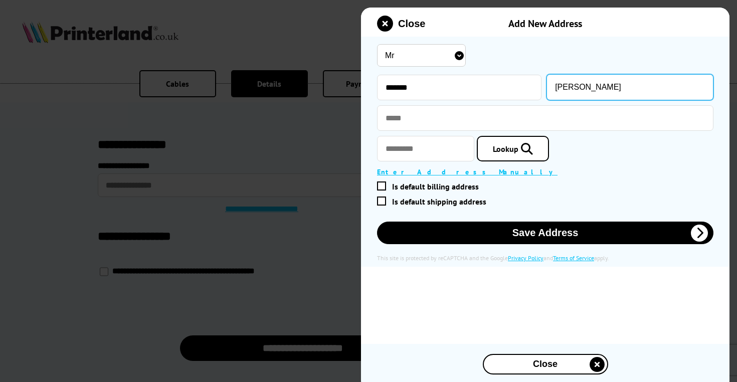
type input "Choi"
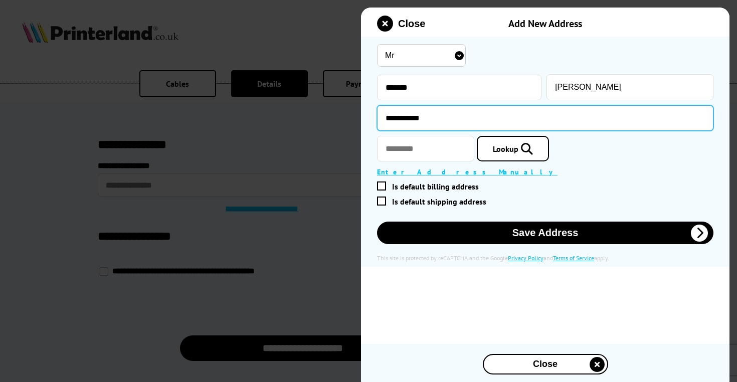
type input "**********"
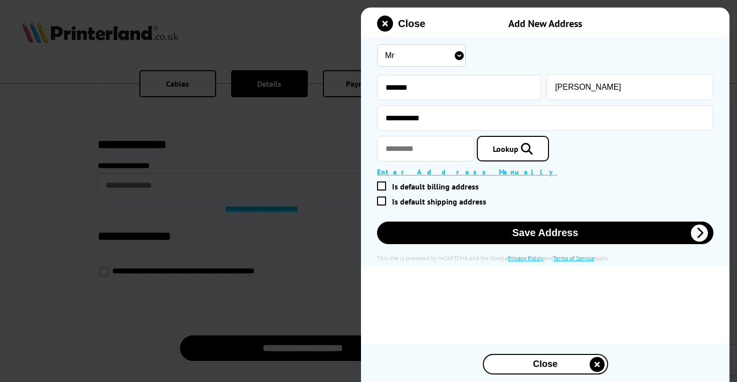
click at [561, 190] on label "Is default billing address" at bounding box center [542, 186] width 331 height 10
click at [561, 186] on input "Is default billing address" at bounding box center [543, 186] width 328 height 0
click at [379, 201] on span at bounding box center [381, 200] width 9 height 9
click at [379, 201] on input "Is default shipping address" at bounding box center [543, 201] width 328 height 0
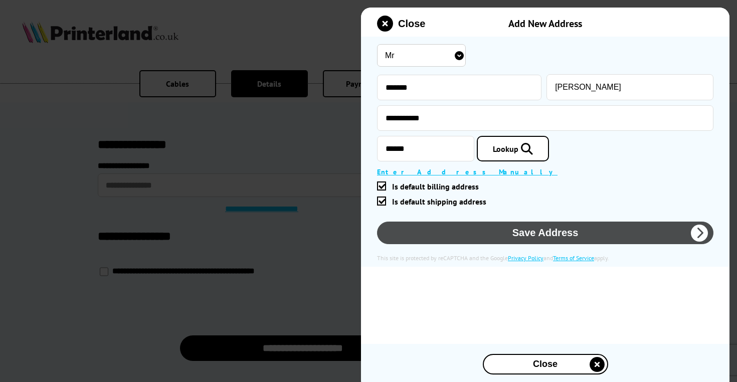
click at [537, 238] on button "Save Address" at bounding box center [545, 233] width 336 height 23
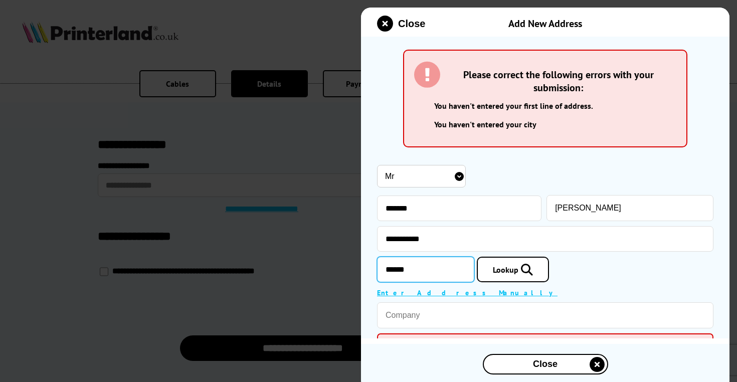
click at [393, 267] on input "******" at bounding box center [425, 270] width 97 height 26
type input "******"
click at [606, 255] on div "**********" at bounding box center [545, 382] width 336 height 441
click at [515, 272] on span "Lookup" at bounding box center [506, 270] width 26 height 10
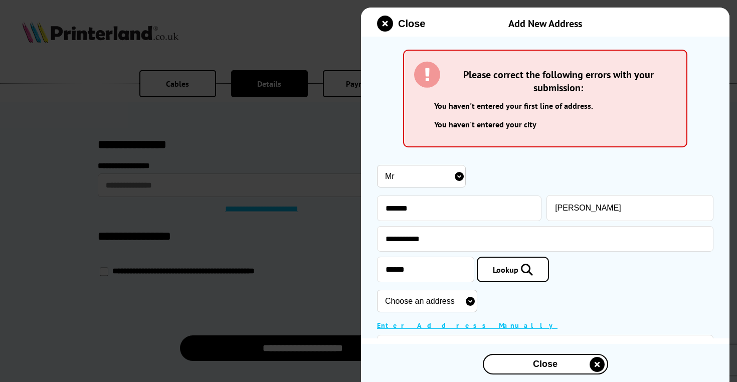
select select "GB|RM|B|56959803"
type input "*******"
type input "22 Etain Walk"
type input "Colchester"
type input "[GEOGRAPHIC_DATA]"
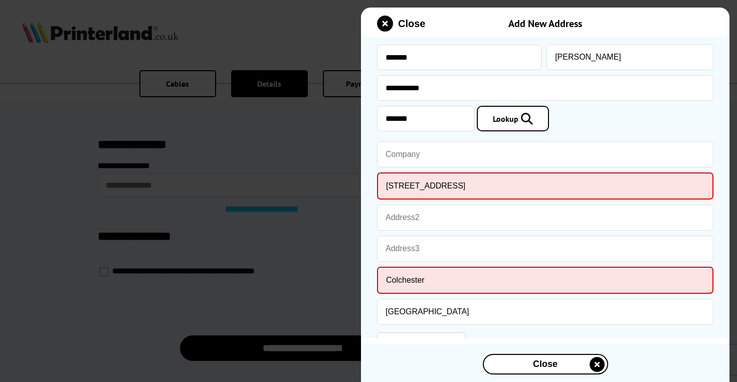
scroll to position [154, 0]
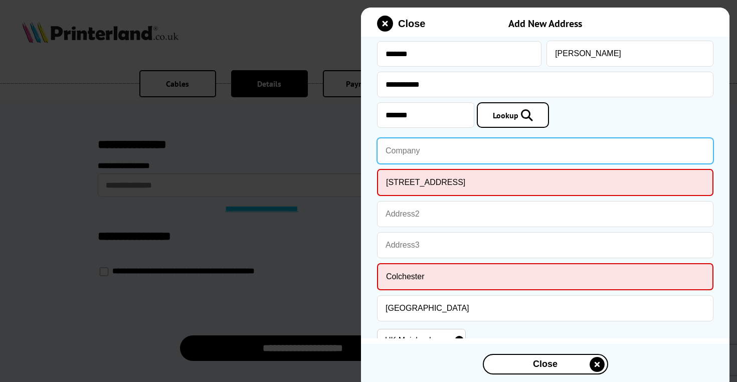
type input "d"
type input "DGS Productions Limited"
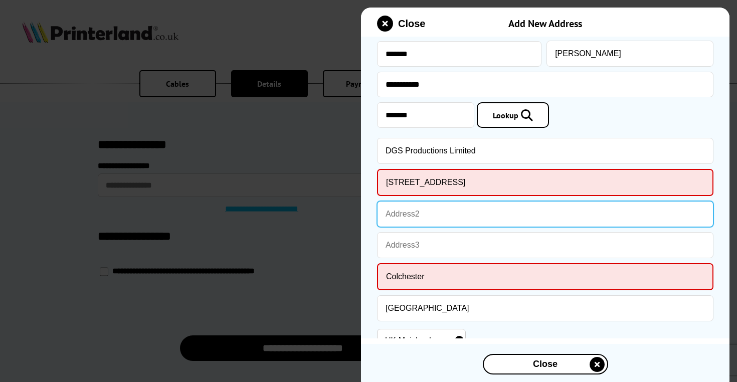
click at [414, 216] on input "text" at bounding box center [545, 214] width 336 height 26
type input "Mile End"
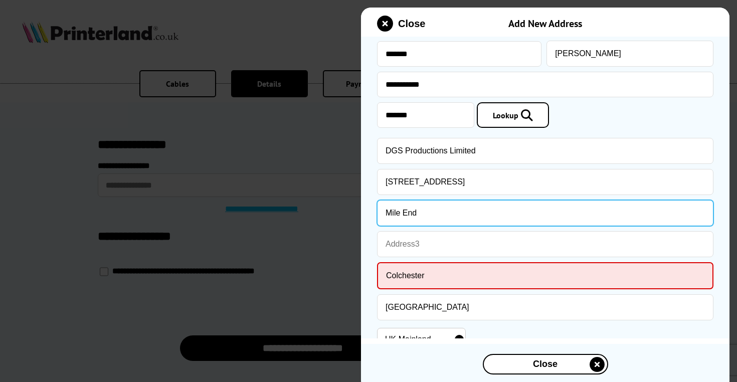
click at [462, 223] on input "Mile End" at bounding box center [545, 213] width 336 height 26
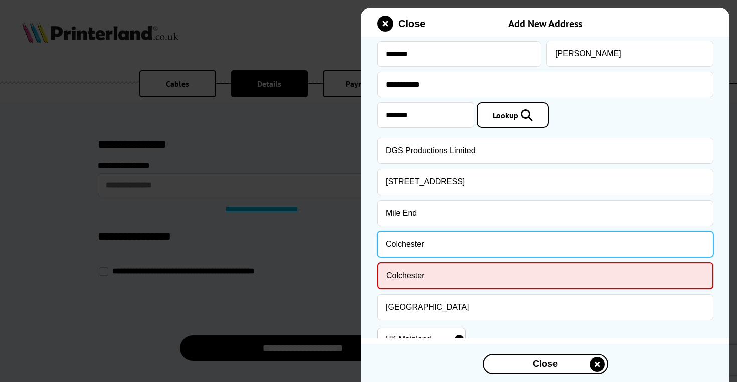
type input "22 Etain Walk"
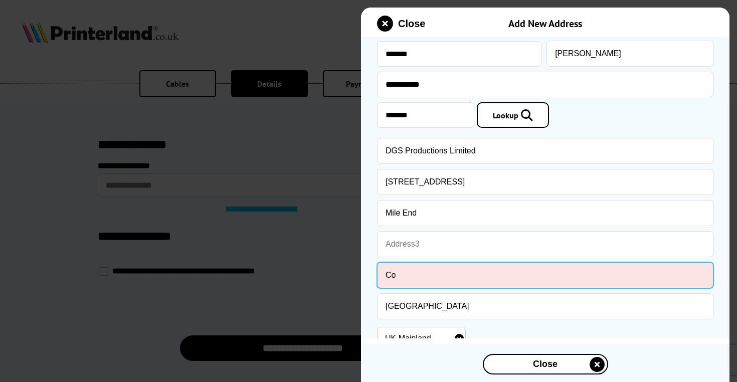
type input "C"
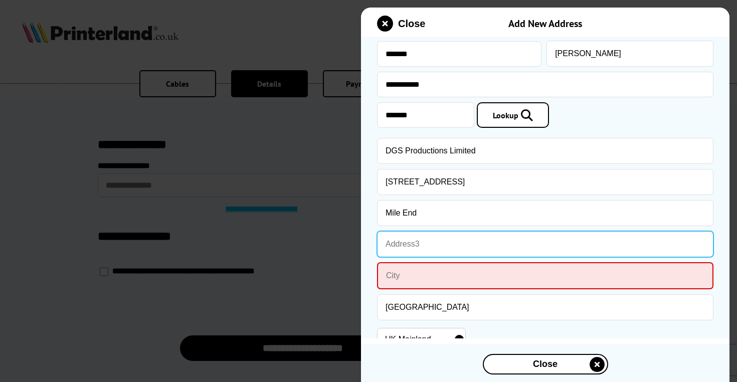
click at [445, 248] on input "text" at bounding box center [545, 244] width 336 height 26
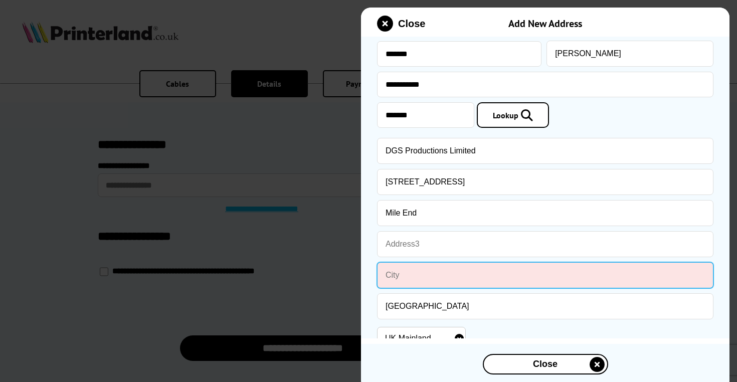
click at [430, 277] on input "text" at bounding box center [545, 275] width 336 height 26
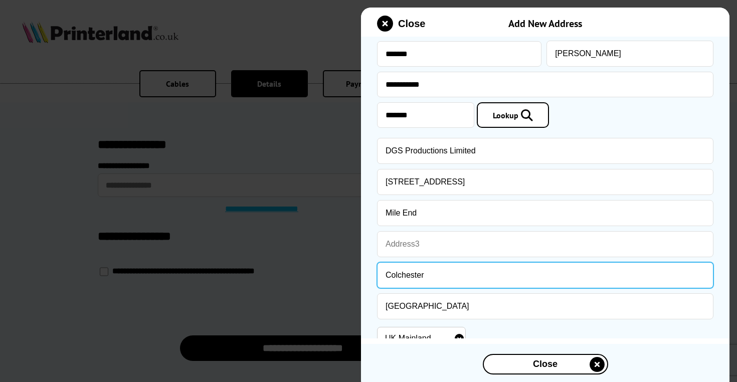
type input "Colchester"
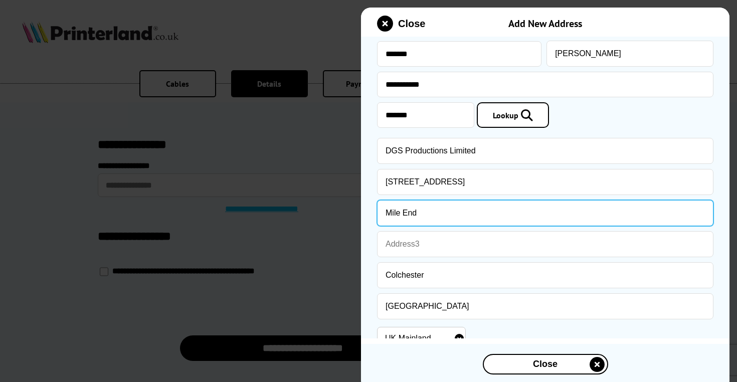
click at [528, 212] on input "Mile End" at bounding box center [545, 213] width 336 height 26
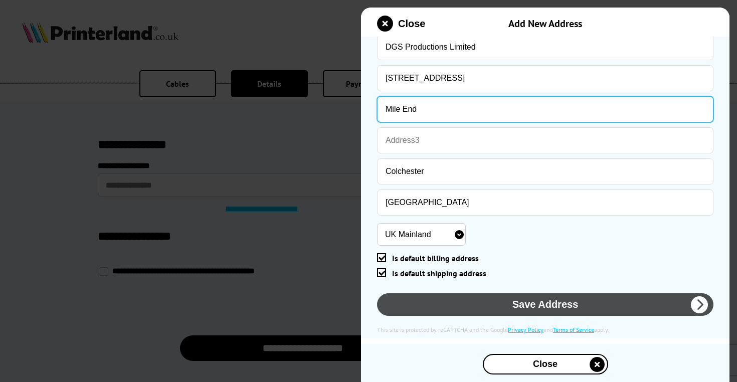
scroll to position [259, 0]
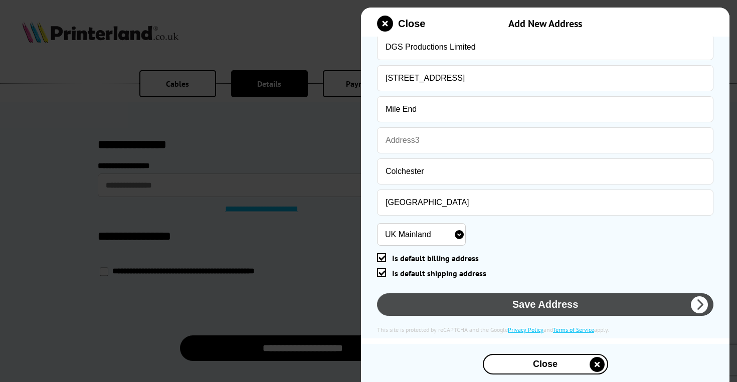
click at [543, 305] on button "Save Address" at bounding box center [545, 304] width 336 height 23
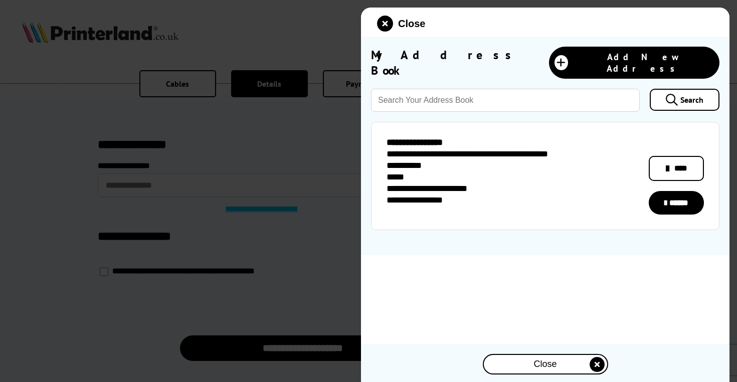
click at [679, 156] on link "****" at bounding box center [676, 169] width 55 height 26
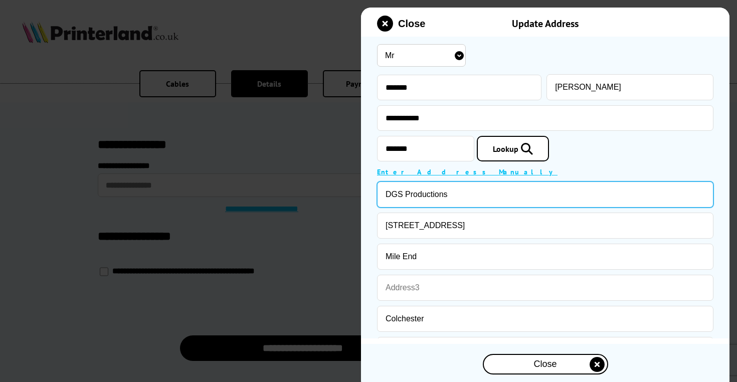
type input "DGS Productions"
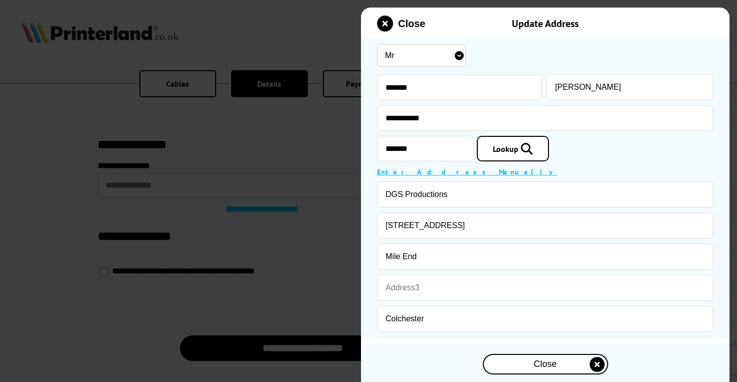
click at [545, 362] on span "Close" at bounding box center [544, 364] width 23 height 11
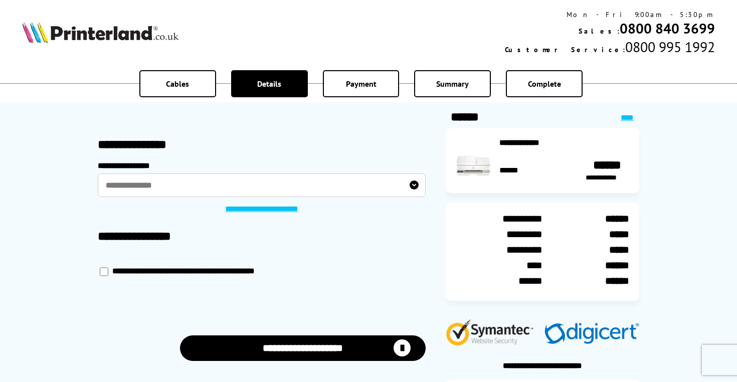
scroll to position [0, 0]
click at [145, 183] on label "**********" at bounding box center [262, 185] width 328 height 24
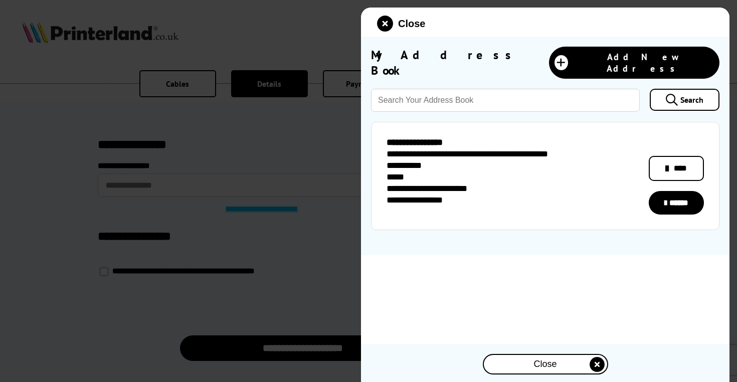
click at [681, 163] on link "****" at bounding box center [676, 169] width 55 height 26
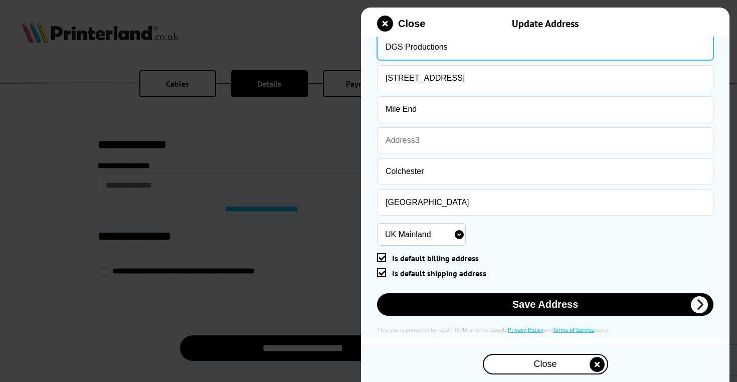
scroll to position [148, 0]
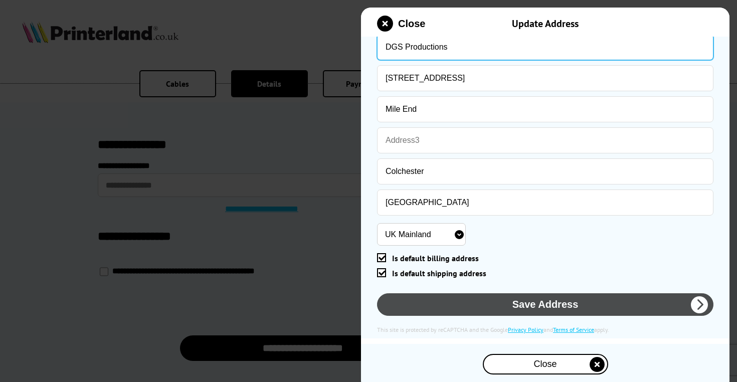
type input "DGS Productions"
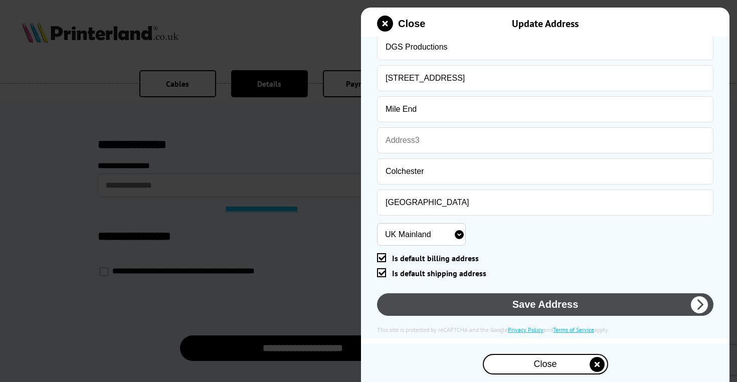
click at [548, 310] on button "Save Address" at bounding box center [545, 304] width 336 height 23
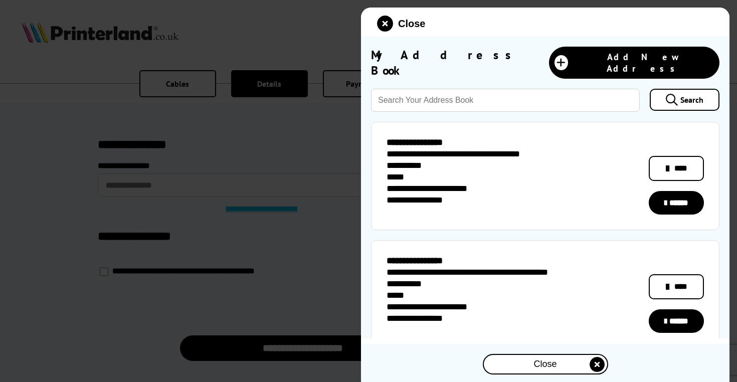
click at [687, 285] on link "****" at bounding box center [676, 287] width 55 height 26
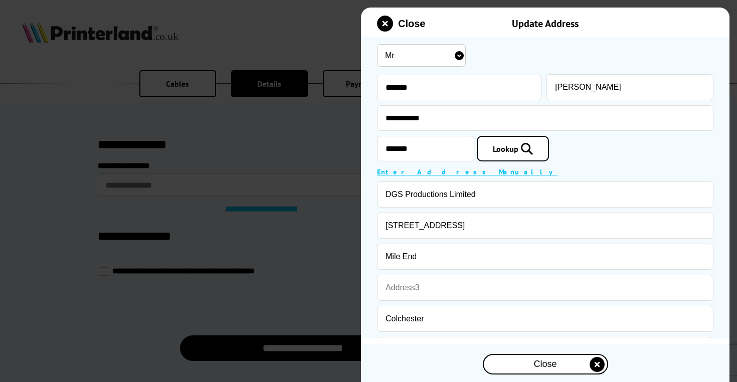
scroll to position [0, 0]
click at [385, 27] on icon "close modal" at bounding box center [385, 24] width 16 height 16
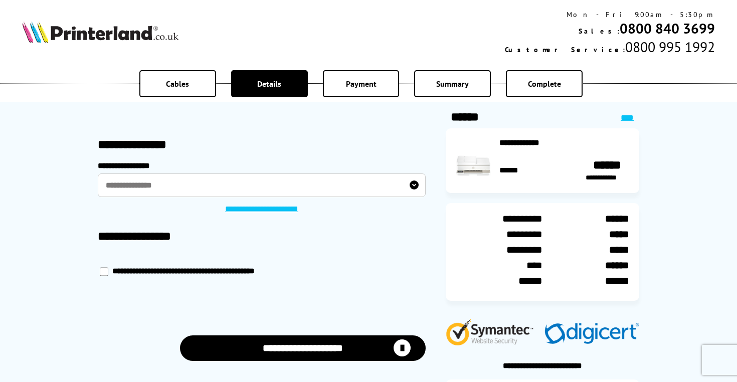
click at [252, 187] on label "**********" at bounding box center [262, 185] width 328 height 24
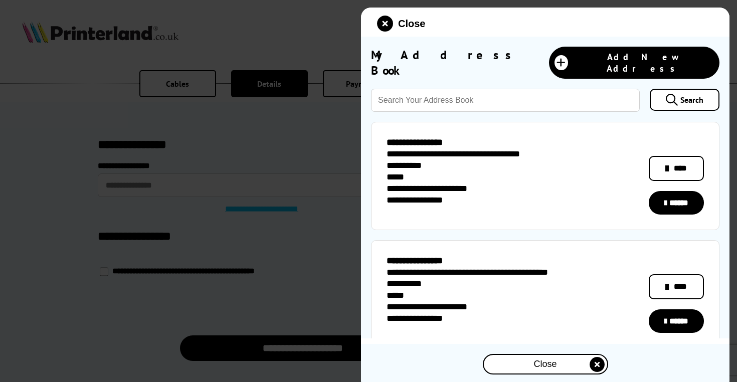
click at [678, 196] on link "******" at bounding box center [676, 203] width 55 height 24
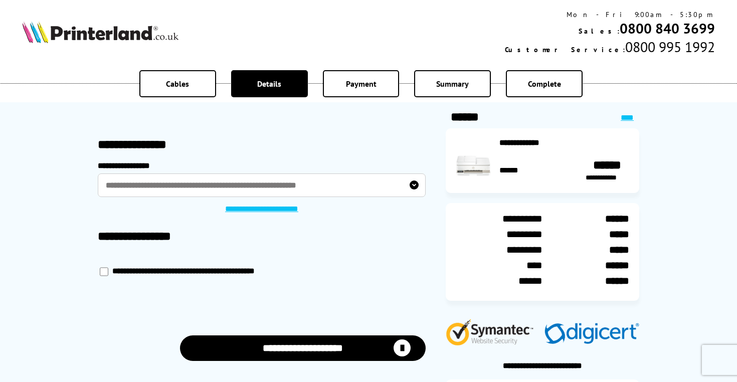
click at [295, 210] on link "**********" at bounding box center [262, 209] width 87 height 10
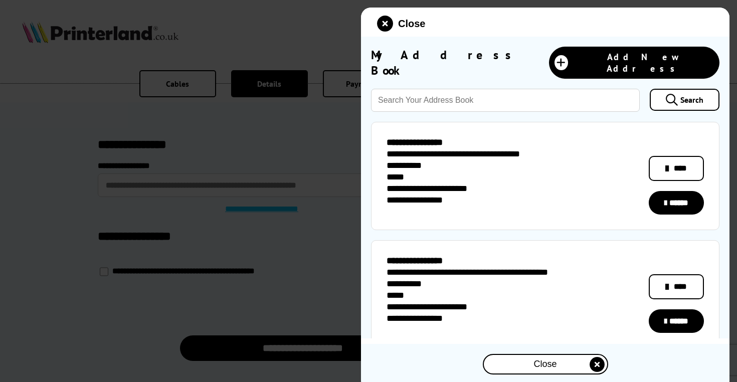
click at [669, 281] on icon at bounding box center [667, 287] width 4 height 12
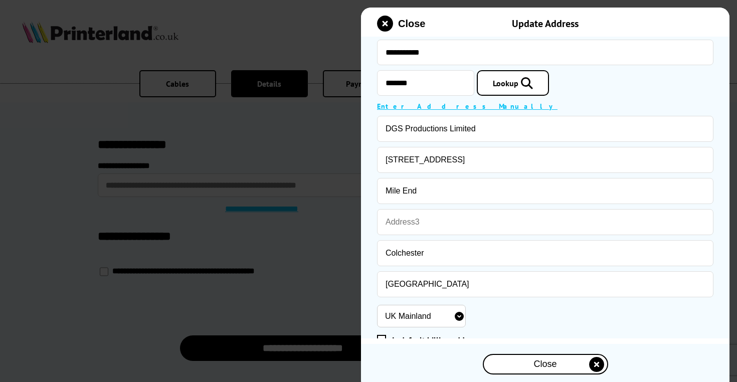
scroll to position [77, 0]
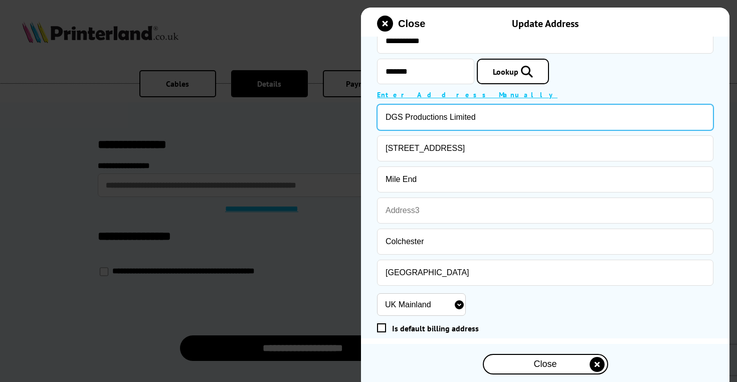
drag, startPoint x: 490, startPoint y: 121, endPoint x: 396, endPoint y: 113, distance: 94.1
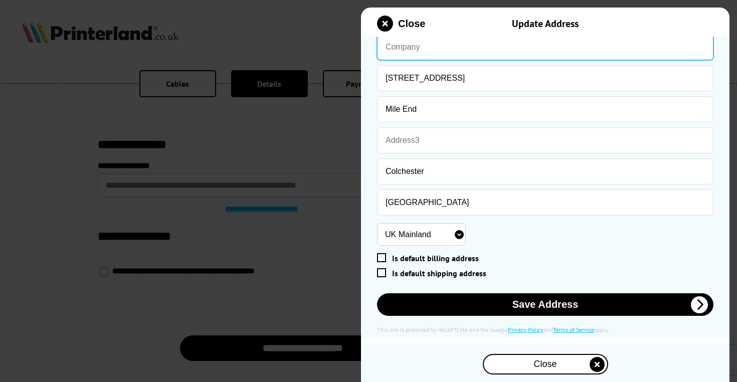
scroll to position [148, 0]
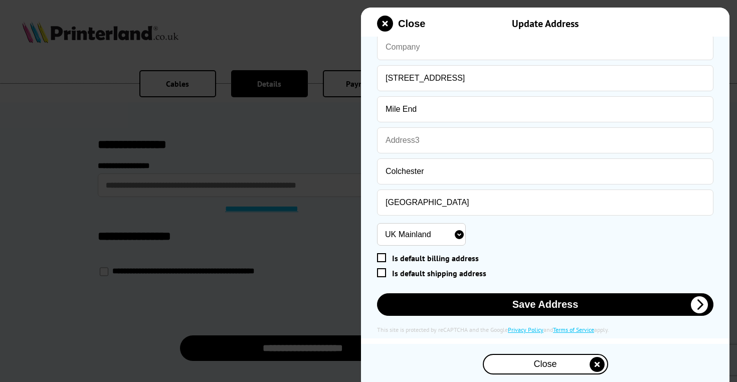
click at [381, 254] on span at bounding box center [381, 257] width 9 height 9
click at [381, 258] on input "Is default billing address" at bounding box center [543, 258] width 328 height 0
click at [380, 257] on span at bounding box center [381, 257] width 9 height 9
click at [380, 258] on input "Is default billing address" at bounding box center [543, 258] width 328 height 0
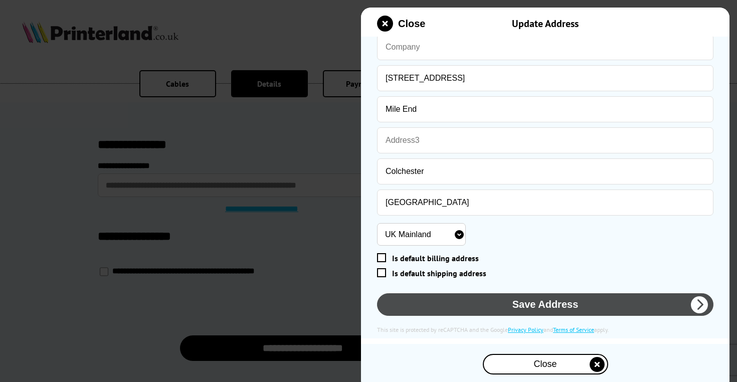
click at [536, 306] on button "Save Address" at bounding box center [545, 304] width 336 height 23
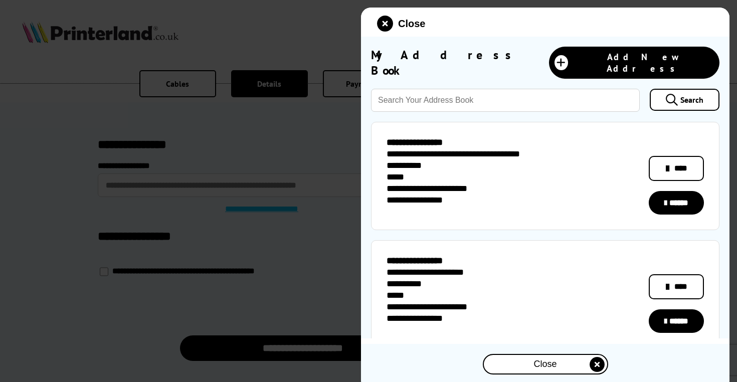
click at [388, 267] on div "**********" at bounding box center [436, 273] width 100 height 12
click at [527, 364] on div "Close" at bounding box center [545, 364] width 123 height 19
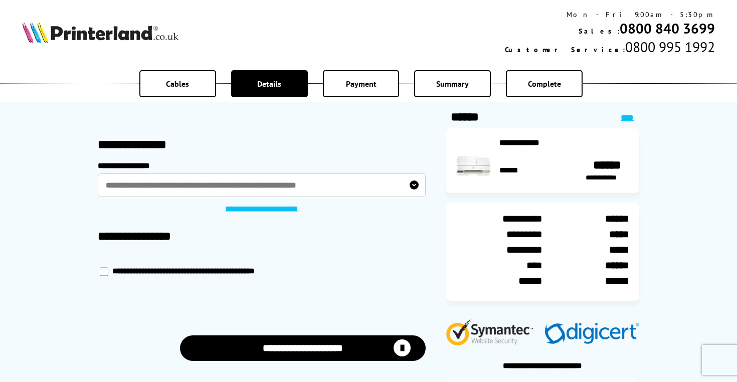
scroll to position [0, 0]
click at [309, 348] on button "**********" at bounding box center [303, 348] width 246 height 26
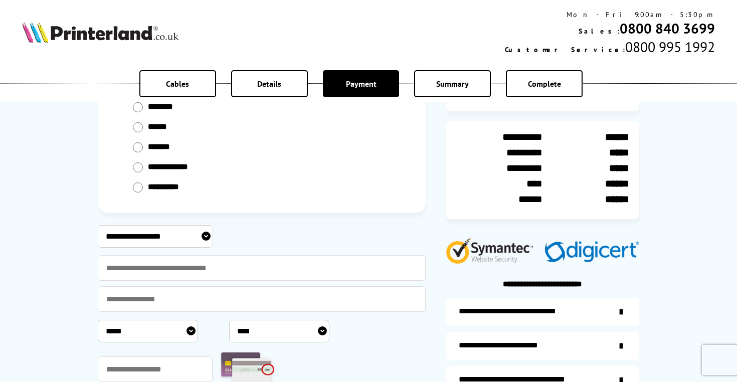
scroll to position [83, 0]
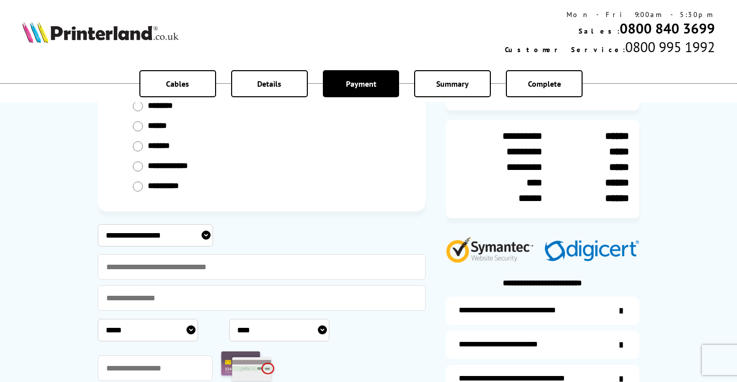
select select "**********"
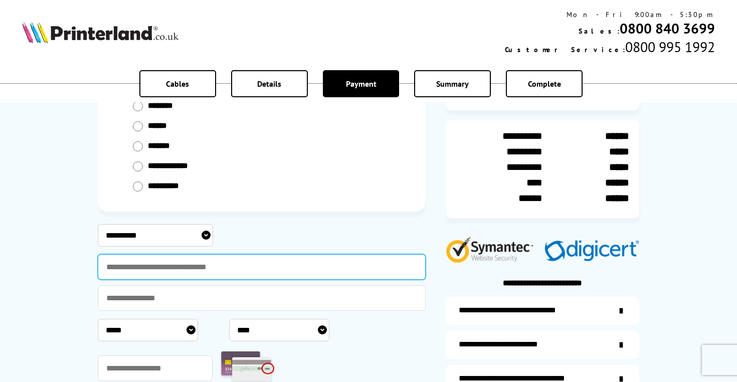
click at [203, 269] on input "text" at bounding box center [262, 267] width 328 height 26
type input "**********"
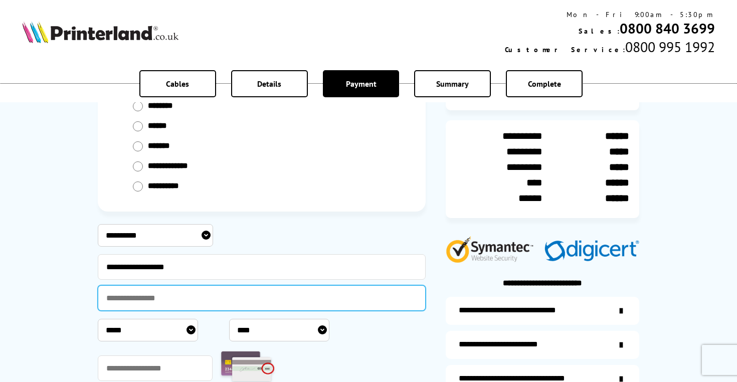
click at [177, 298] on input "text" at bounding box center [262, 298] width 328 height 26
click at [126, 294] on input "**********" at bounding box center [262, 298] width 328 height 26
click at [142, 297] on input "**********" at bounding box center [262, 298] width 328 height 26
click at [161, 296] on input "**********" at bounding box center [262, 298] width 328 height 26
type input "**********"
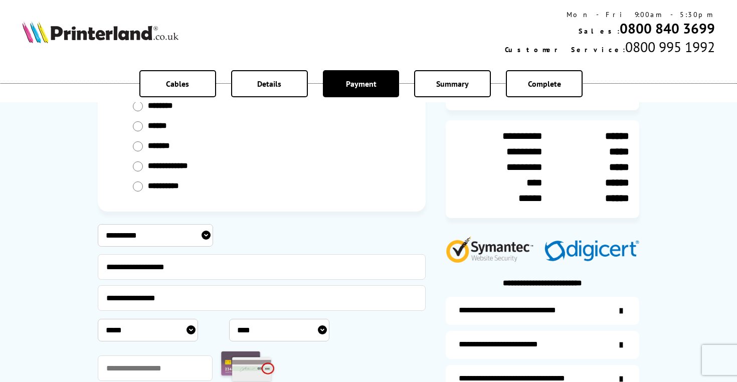
select select "**"
select select "****"
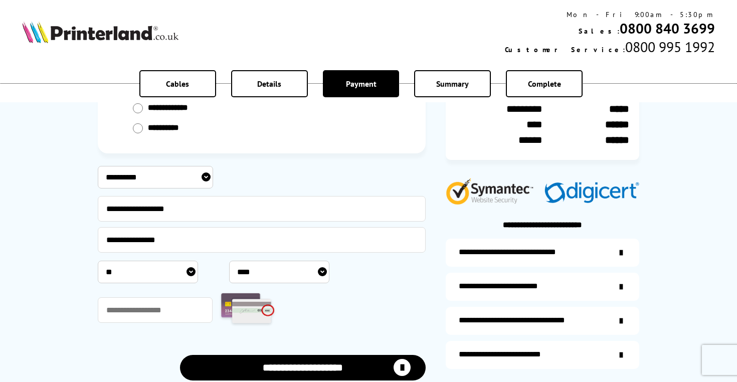
scroll to position [143, 0]
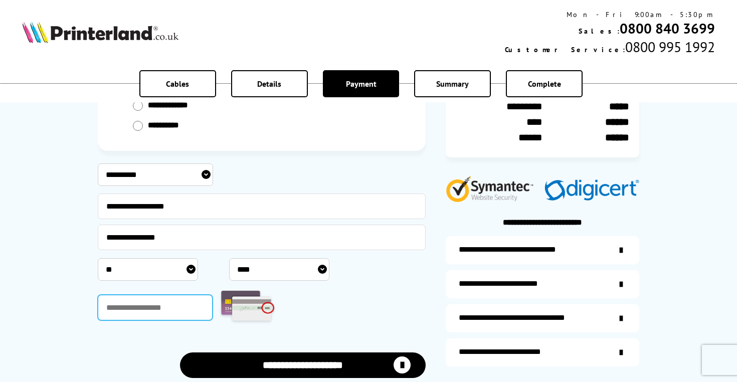
click at [158, 307] on input "text" at bounding box center [155, 308] width 115 height 26
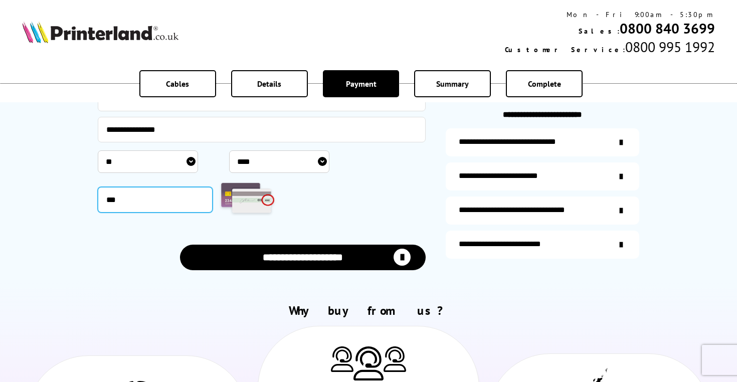
scroll to position [255, 0]
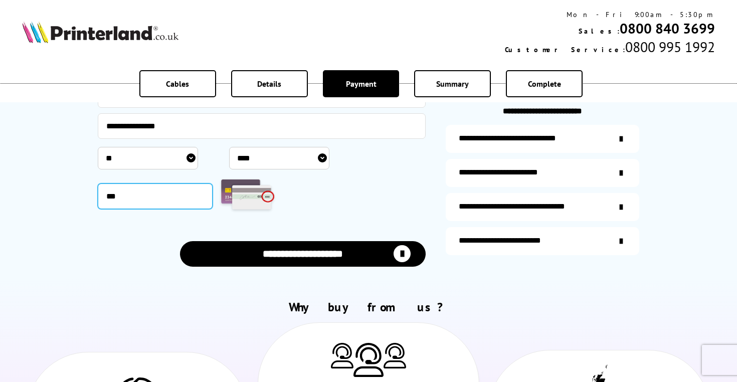
type input "***"
click at [310, 258] on button "**********" at bounding box center [303, 254] width 246 height 26
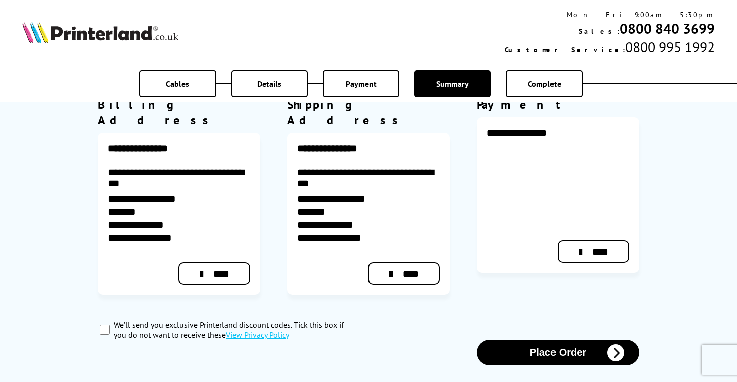
scroll to position [356, 0]
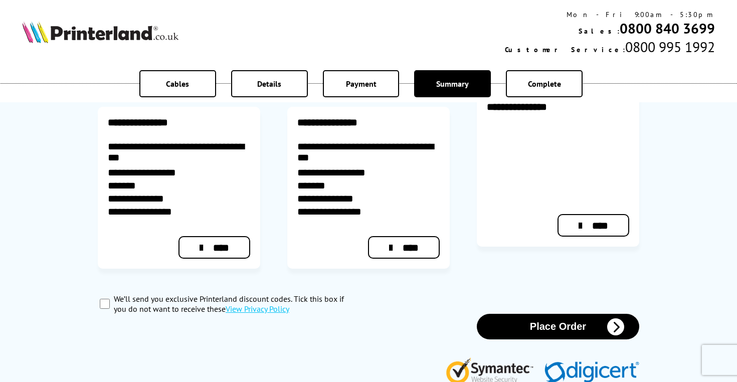
click at [104, 299] on input "We’ll send you exclusive Printerland discount codes. Tick this box if you do no…" at bounding box center [105, 304] width 10 height 10
click at [102, 299] on input "We’ll send you exclusive Printerland discount codes. Tick this box if you do no…" at bounding box center [105, 304] width 10 height 10
checkbox input "false"
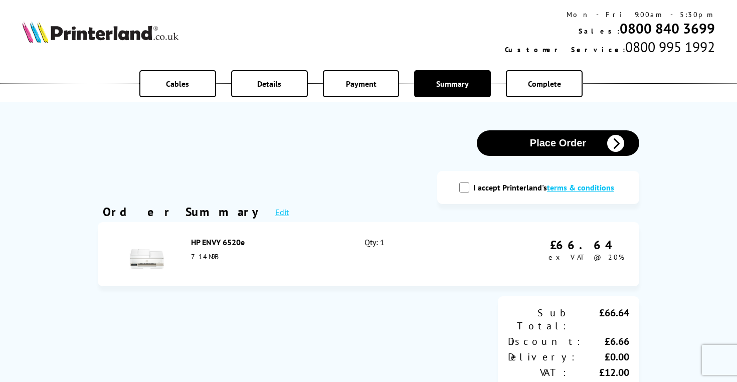
scroll to position [0, 0]
click at [468, 183] on input "I accept Printerland's terms & conditions" at bounding box center [464, 187] width 10 height 10
checkbox input "true"
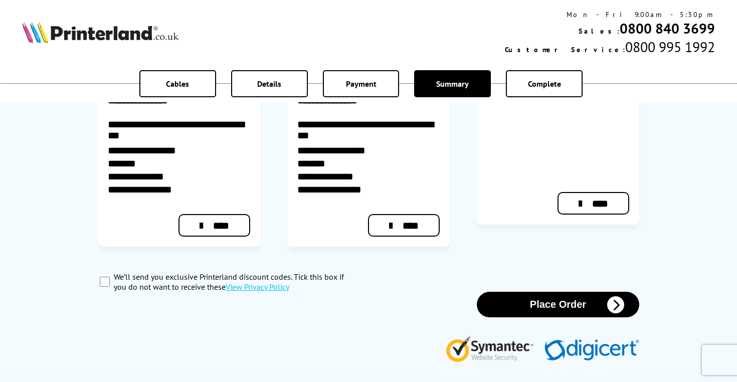
scroll to position [393, 0]
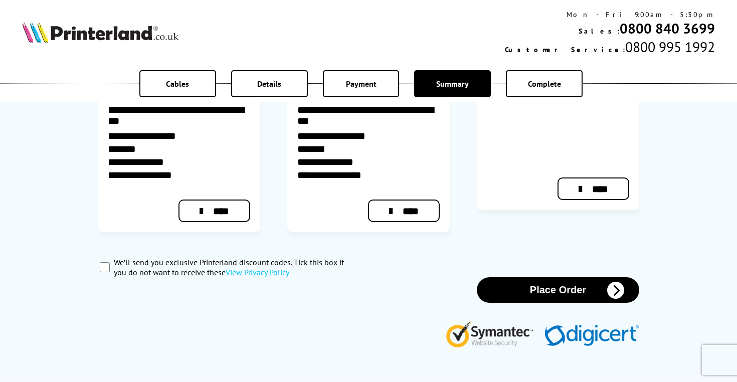
click at [558, 277] on button "Place Order" at bounding box center [558, 290] width 162 height 26
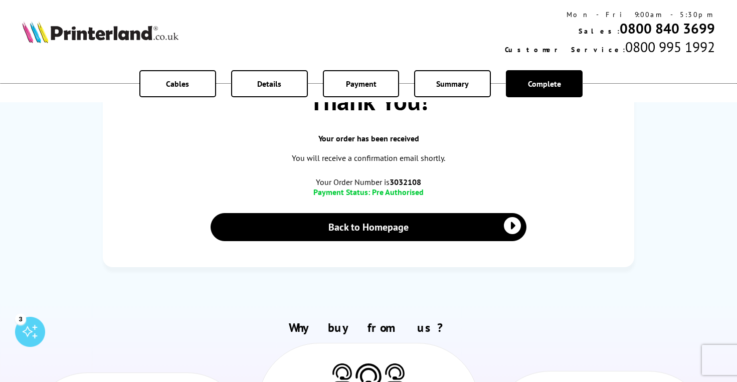
scroll to position [208, 0]
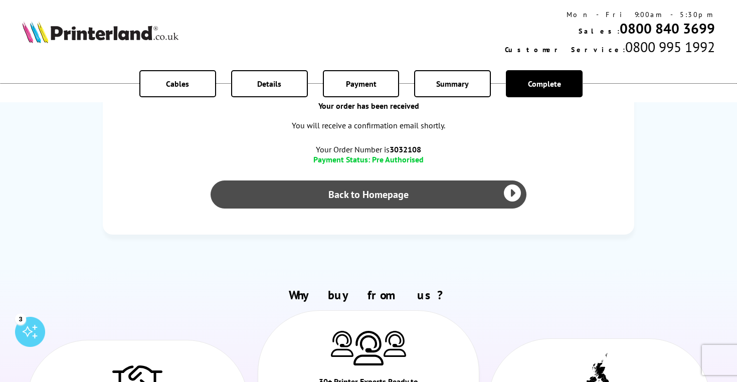
click at [436, 197] on link "Back to Homepage" at bounding box center [369, 194] width 316 height 28
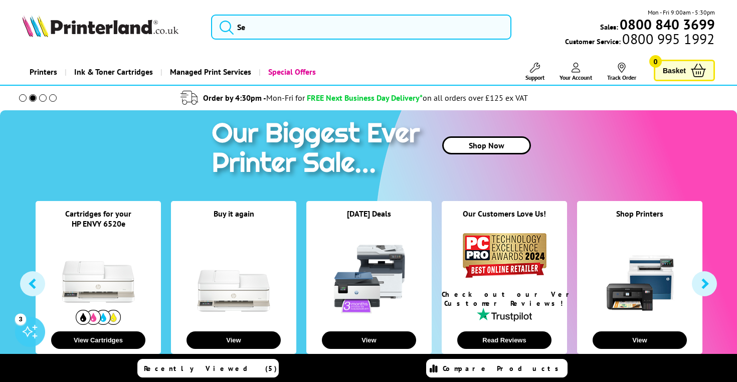
click at [573, 77] on span "Your Account" at bounding box center [575, 78] width 33 height 8
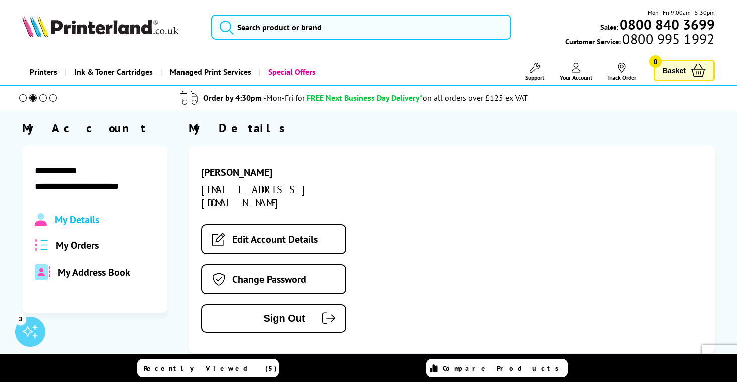
click at [269, 188] on div "[EMAIL_ADDRESS][DOMAIN_NAME]" at bounding box center [283, 196] width 165 height 26
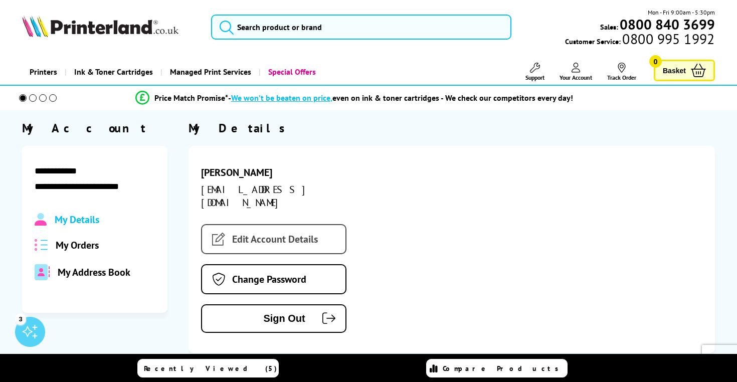
click at [289, 226] on link "Edit Account Details" at bounding box center [273, 239] width 145 height 30
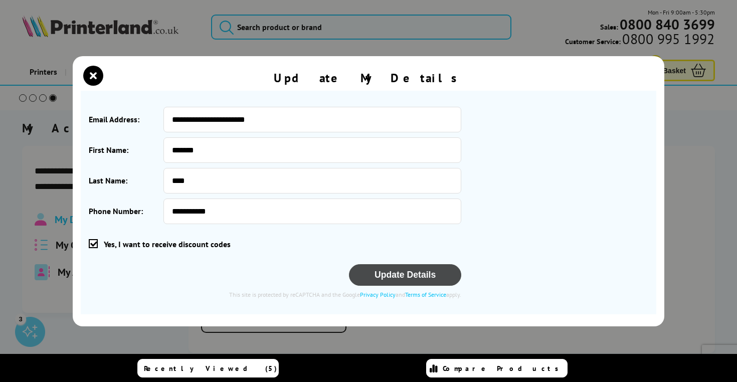
click at [415, 276] on button "Update Details" at bounding box center [405, 275] width 112 height 22
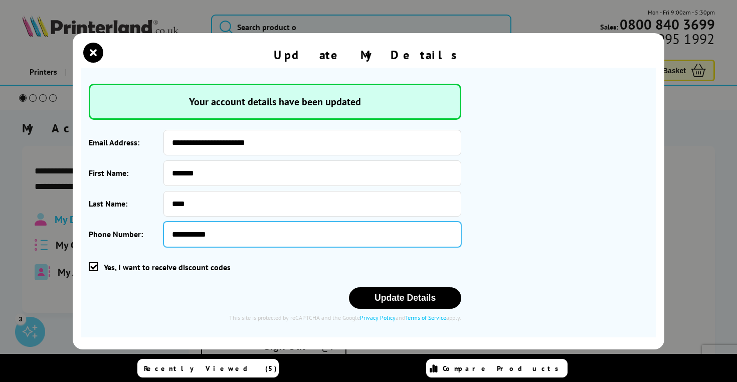
click at [234, 235] on input "**********" at bounding box center [312, 235] width 298 height 26
type input "**********"
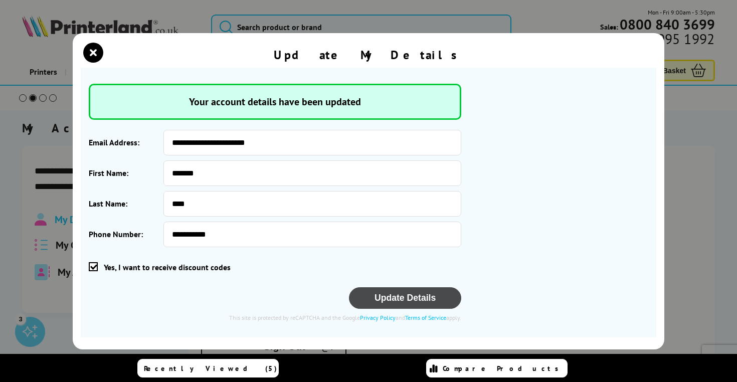
click at [412, 299] on button "Update Details" at bounding box center [405, 298] width 112 height 22
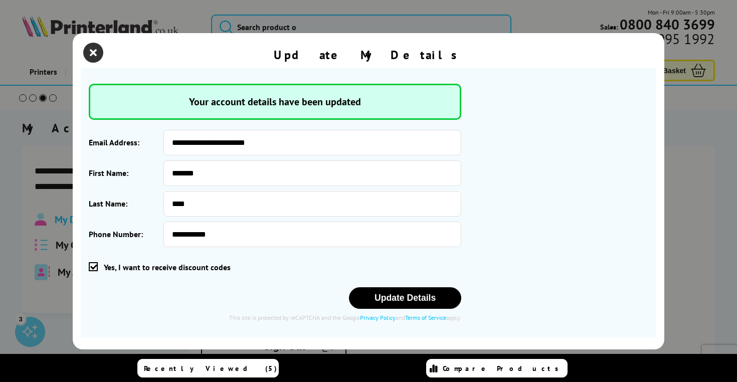
click at [94, 50] on icon "close modal" at bounding box center [93, 53] width 20 height 20
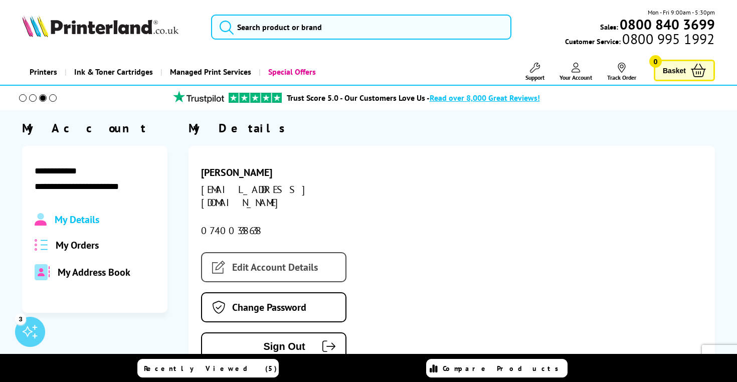
click at [269, 255] on link "Edit Account Details" at bounding box center [273, 267] width 145 height 30
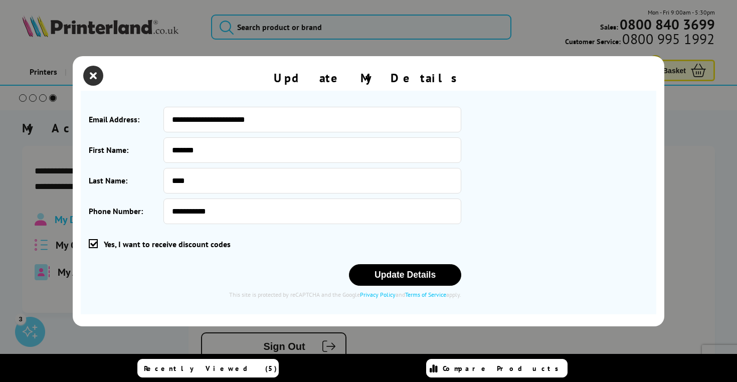
click at [90, 73] on icon "close modal" at bounding box center [93, 76] width 20 height 20
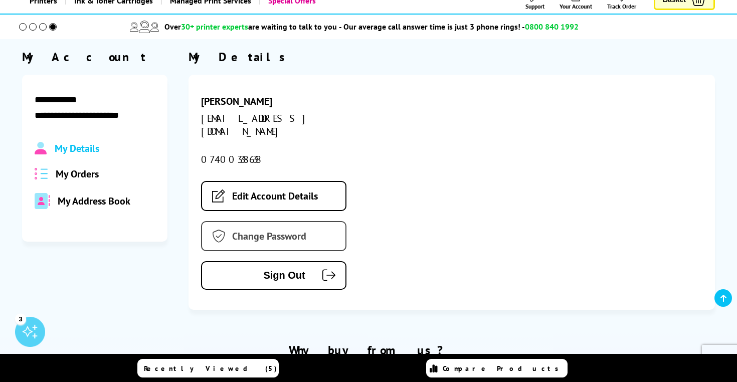
scroll to position [50, 0]
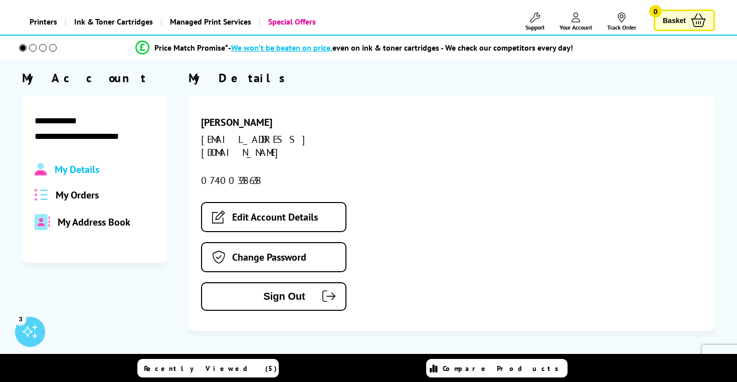
click at [82, 200] on span "My Orders" at bounding box center [77, 194] width 43 height 13
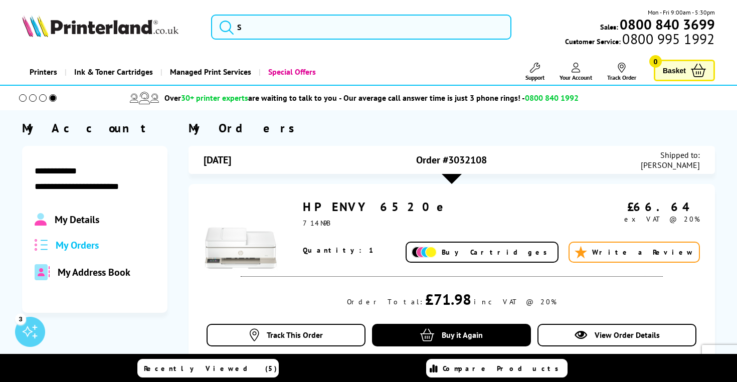
scroll to position [0, 0]
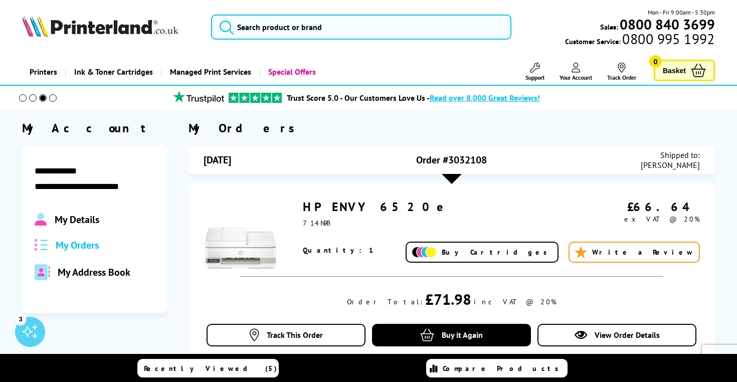
click at [248, 245] on img at bounding box center [240, 236] width 75 height 75
click at [251, 248] on img at bounding box center [240, 236] width 75 height 75
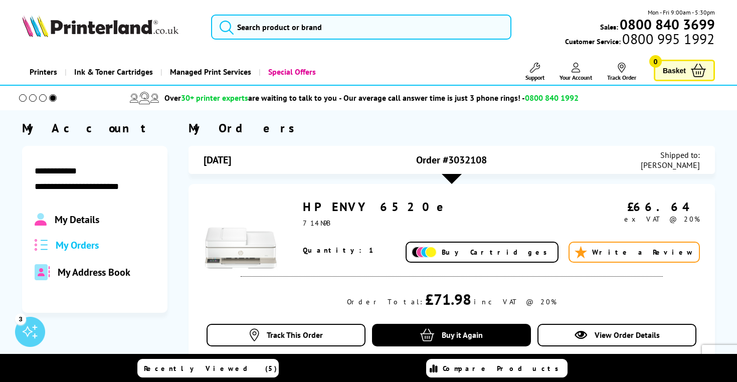
click at [248, 250] on img at bounding box center [240, 236] width 75 height 75
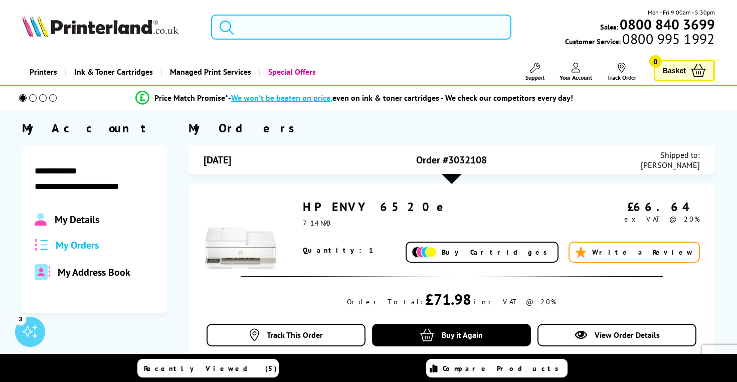
click at [248, 250] on img at bounding box center [240, 236] width 75 height 75
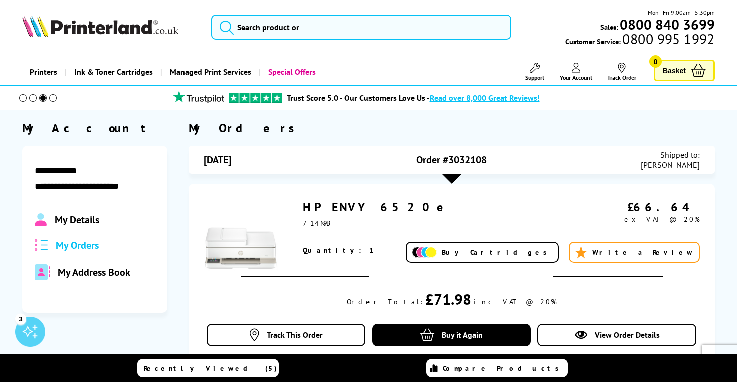
click at [80, 219] on span "My Details" at bounding box center [77, 219] width 45 height 13
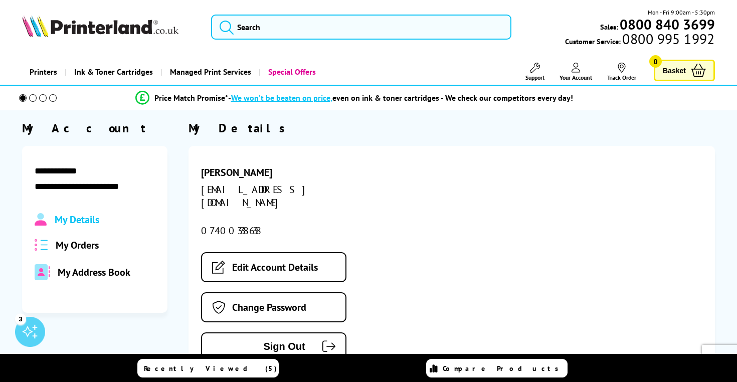
click at [88, 274] on span "My Address Book" at bounding box center [94, 272] width 73 height 13
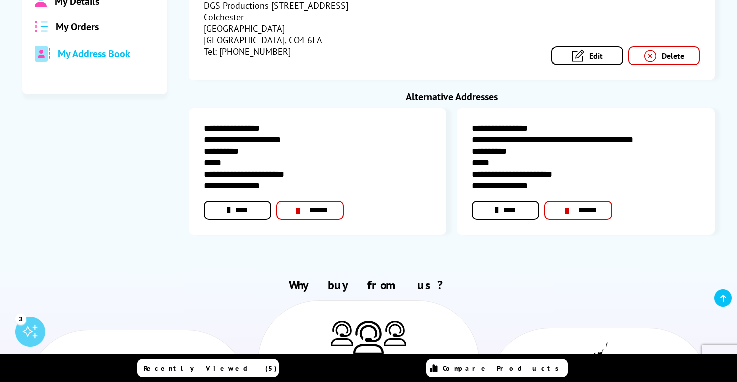
scroll to position [222, 0]
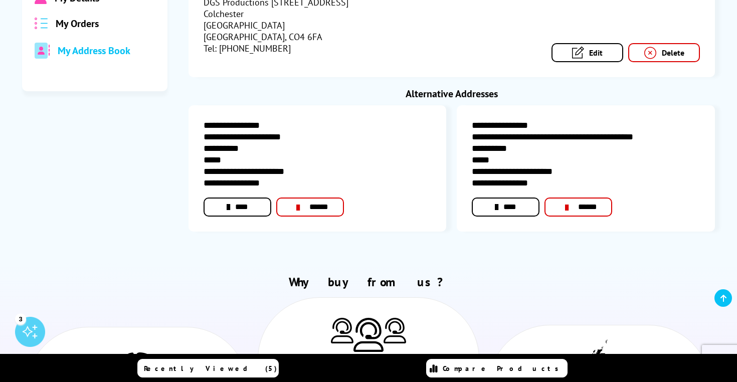
click at [313, 205] on link "******" at bounding box center [310, 206] width 68 height 19
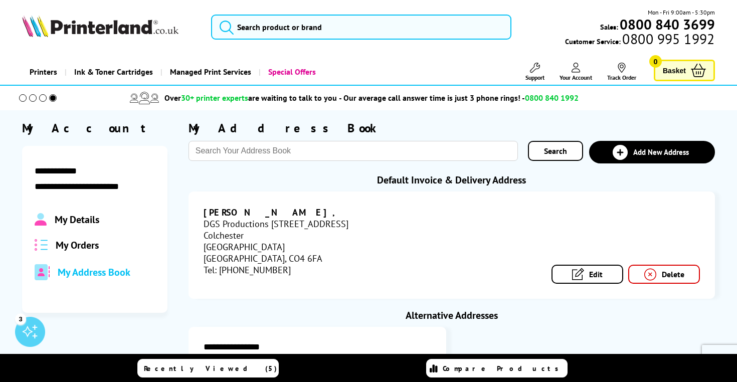
scroll to position [0, 0]
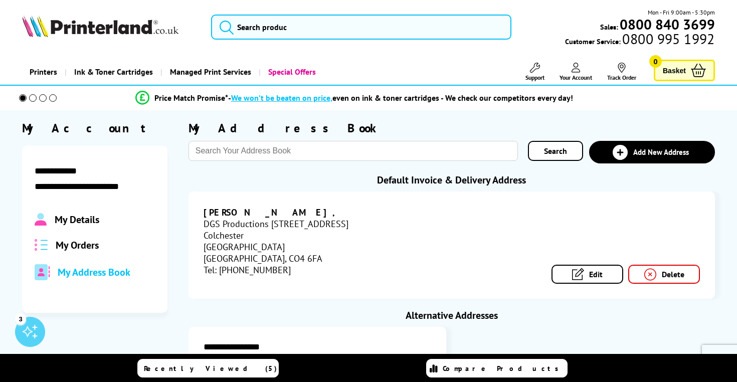
click at [72, 221] on span "My Details" at bounding box center [77, 219] width 45 height 13
